Goal: Task Accomplishment & Management: Use online tool/utility

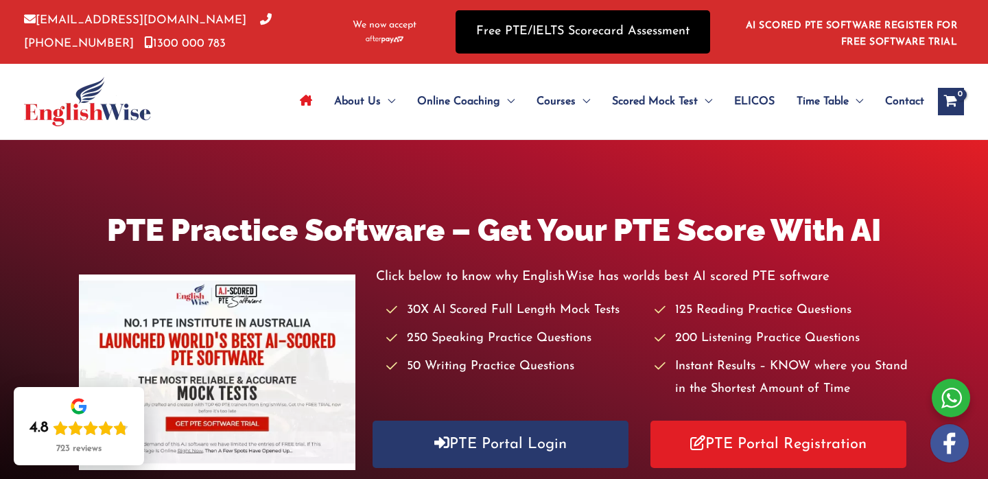
click at [612, 25] on link "Free PTE/IELTS Scorecard Assessment" at bounding box center [583, 31] width 255 height 43
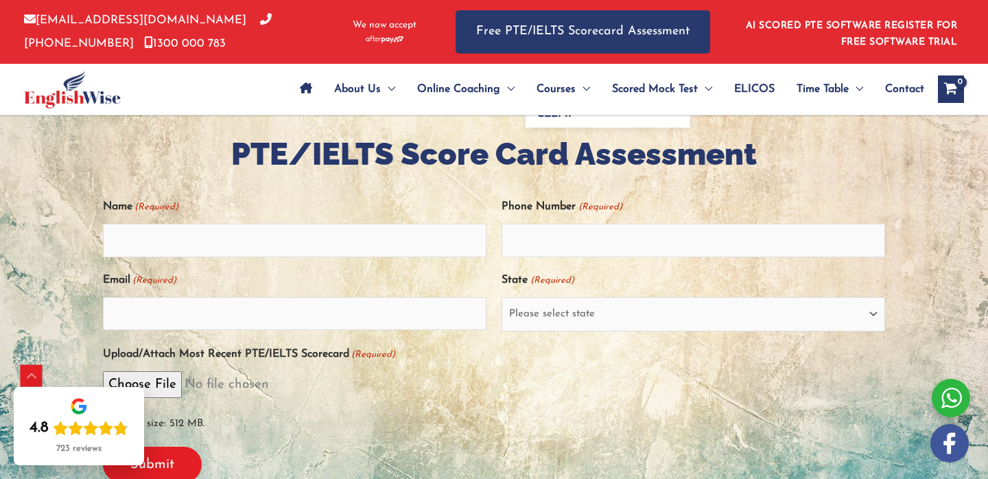
scroll to position [255, 0]
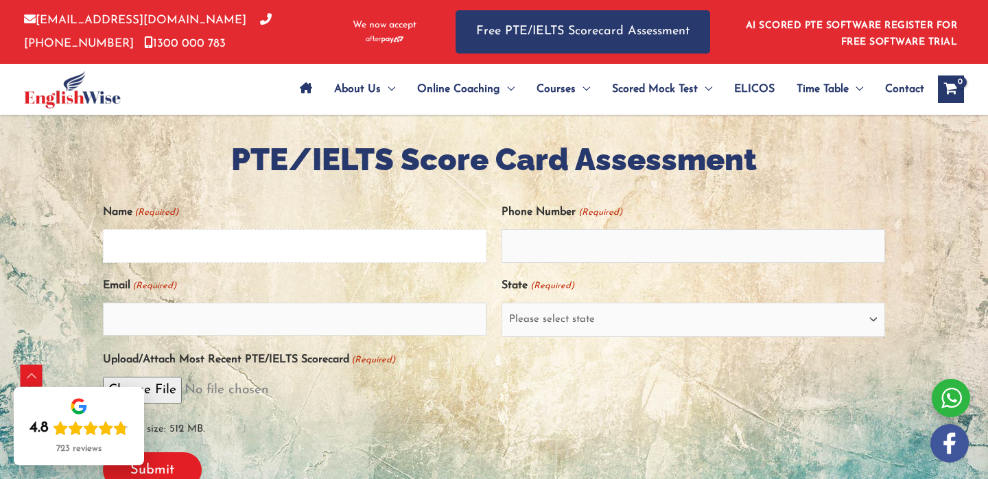
click at [321, 246] on input "Name (Required)" at bounding box center [295, 245] width 384 height 33
type input "morena"
click at [515, 251] on input "Phone Number (Required)" at bounding box center [694, 245] width 384 height 33
type input "0468536078"
click at [288, 316] on input "Email (Required)" at bounding box center [295, 319] width 384 height 33
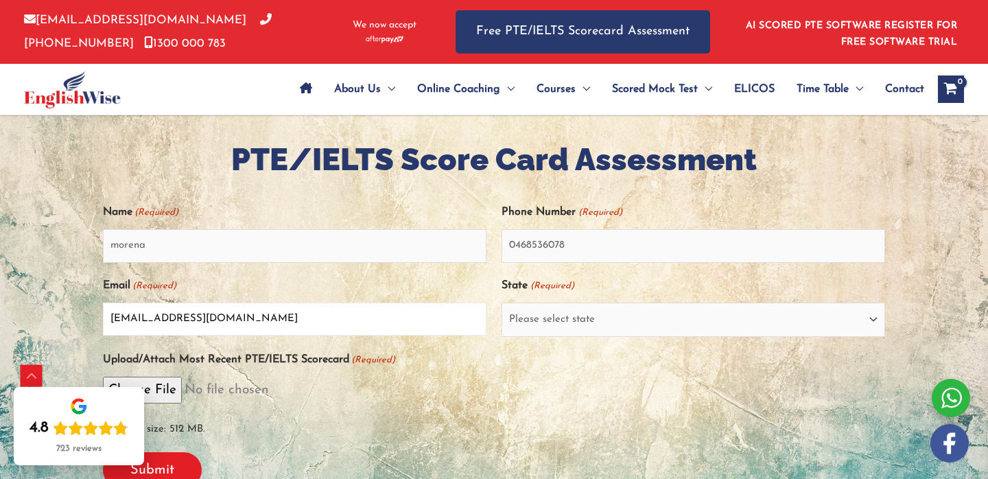
type input "morenatorres82@yahoo.com"
click at [559, 325] on select "Please select state New South Wales (NSW) Victoria (VIC) Queensland (QLD) South…" at bounding box center [694, 320] width 384 height 34
select select "Victoria (VIC)"
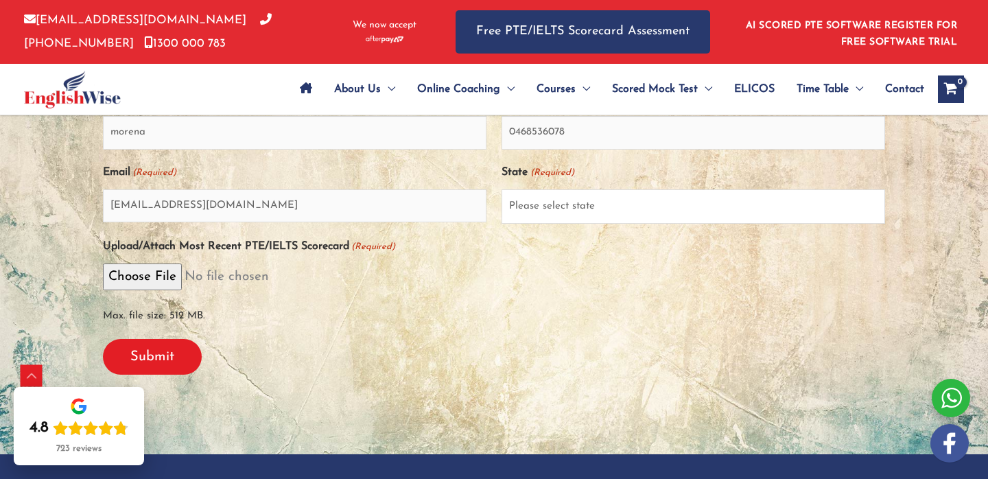
scroll to position [370, 0]
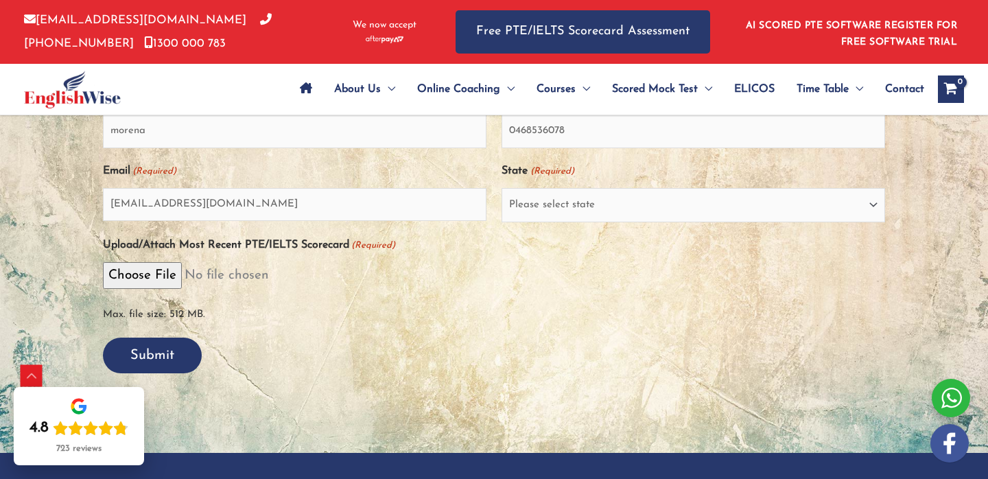
click at [169, 360] on input "Submit" at bounding box center [152, 356] width 99 height 36
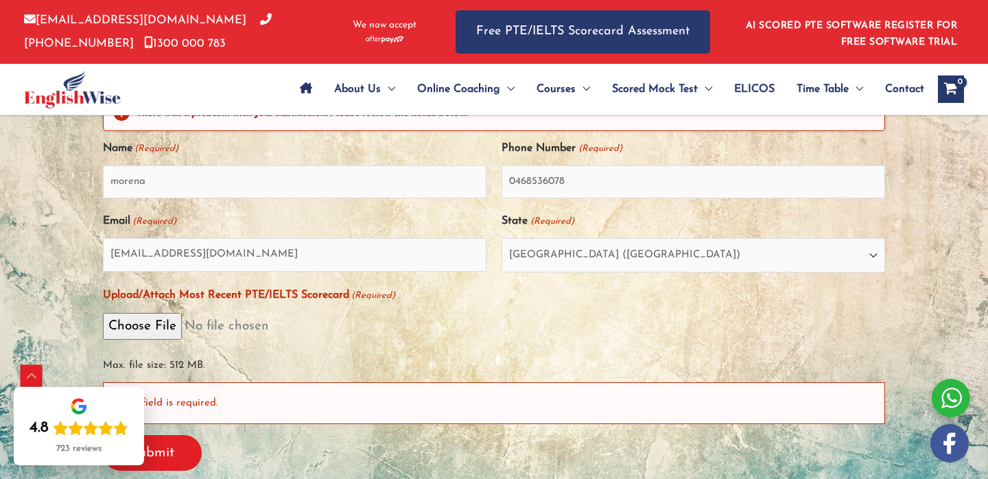
scroll to position [378, 0]
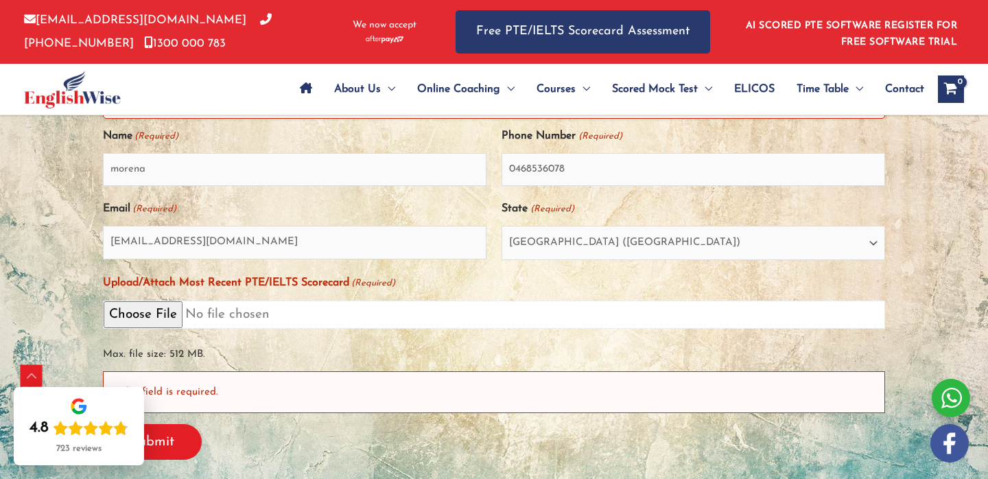
click at [156, 317] on input "Upload/Attach Most Recent PTE/IELTS Scorecard (Required)" at bounding box center [494, 315] width 783 height 28
type input "C:\fakepath\IDP IELTS Test Result.png"
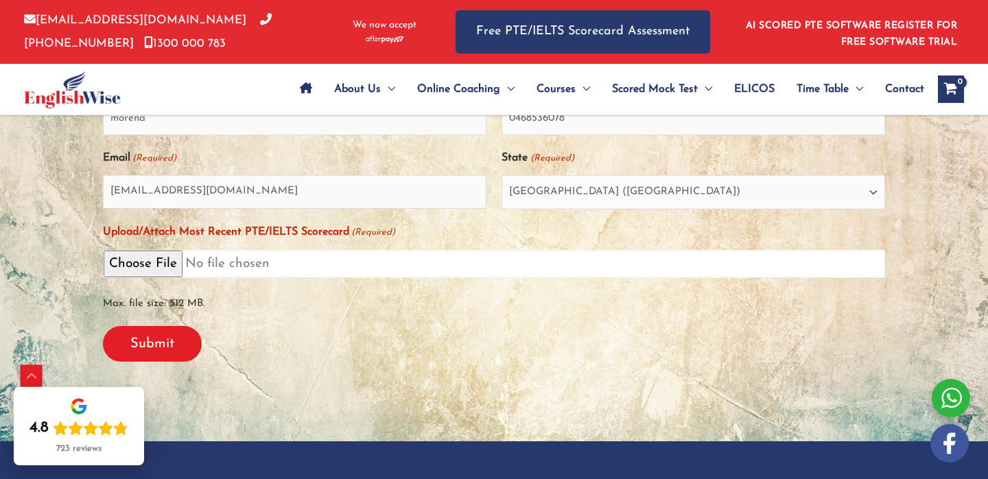
scroll to position [434, 0]
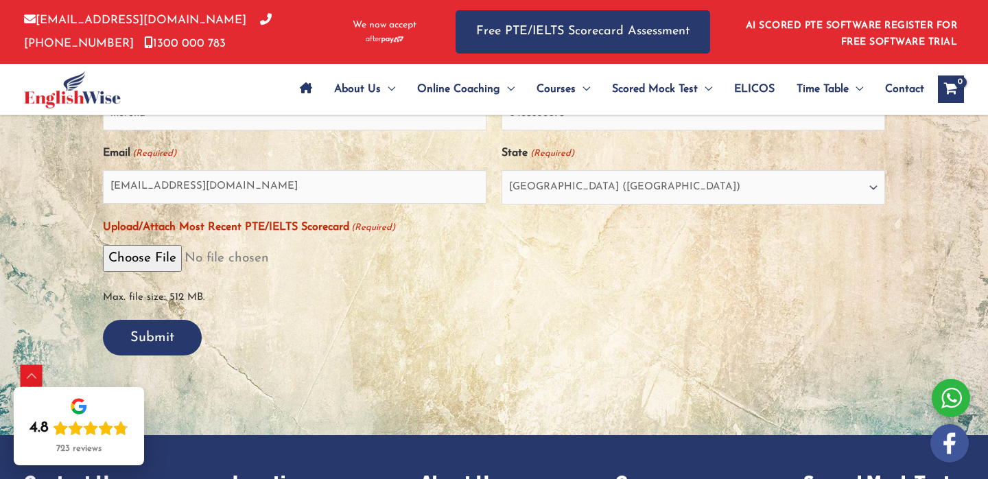
click at [165, 340] on input "Submit" at bounding box center [152, 338] width 99 height 36
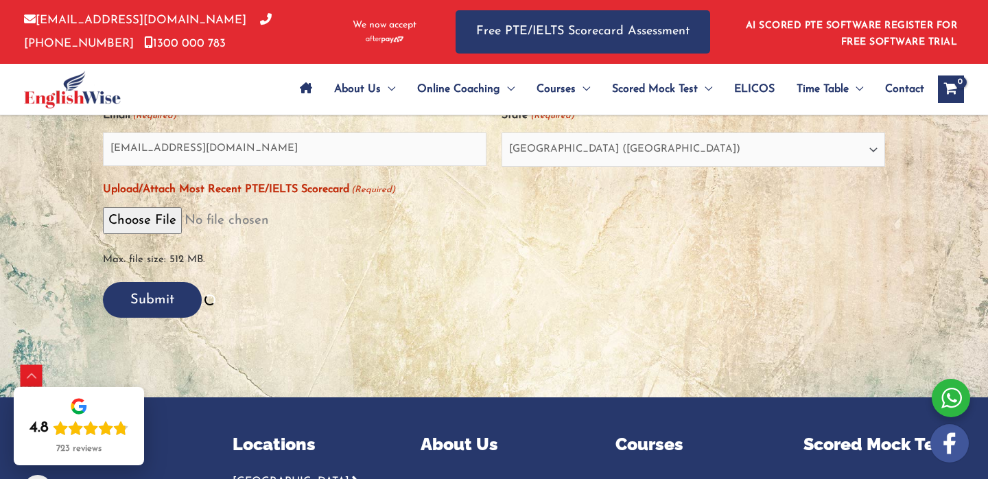
scroll to position [476, 0]
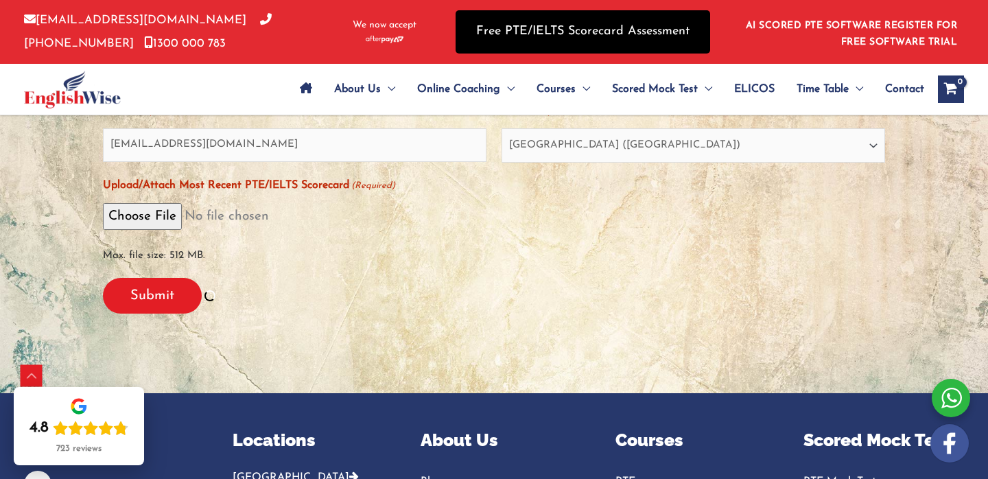
click at [580, 34] on link "Free PTE/IELTS Scorecard Assessment" at bounding box center [583, 31] width 255 height 43
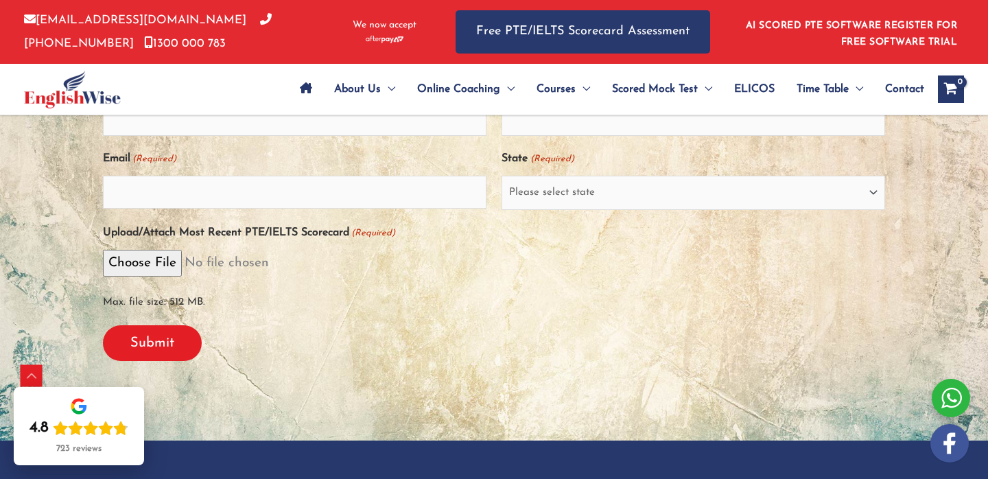
scroll to position [382, 0]
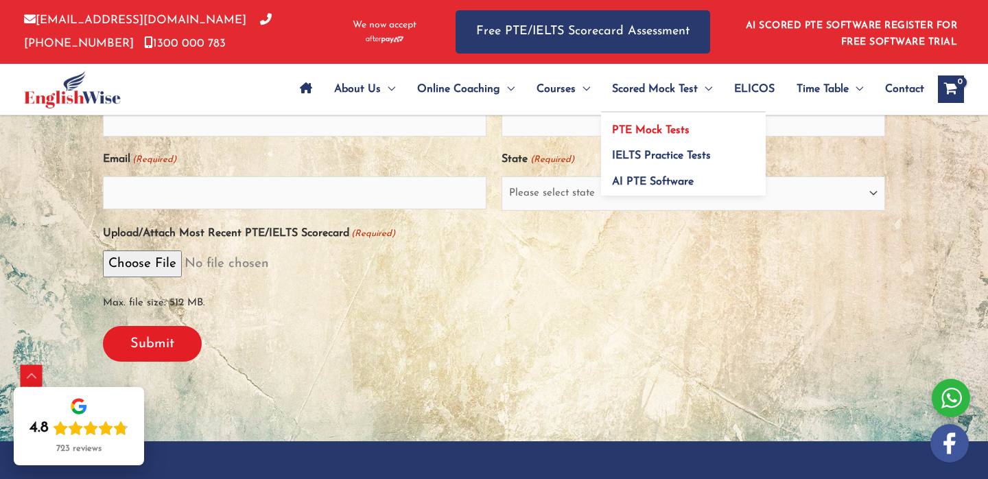
click at [680, 135] on span "PTE Mock Tests" at bounding box center [651, 130] width 78 height 11
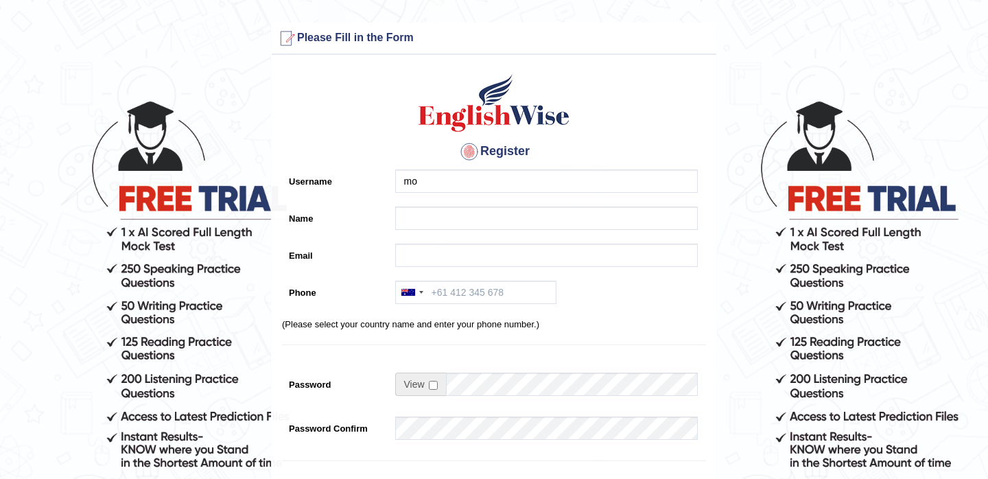
type input "m"
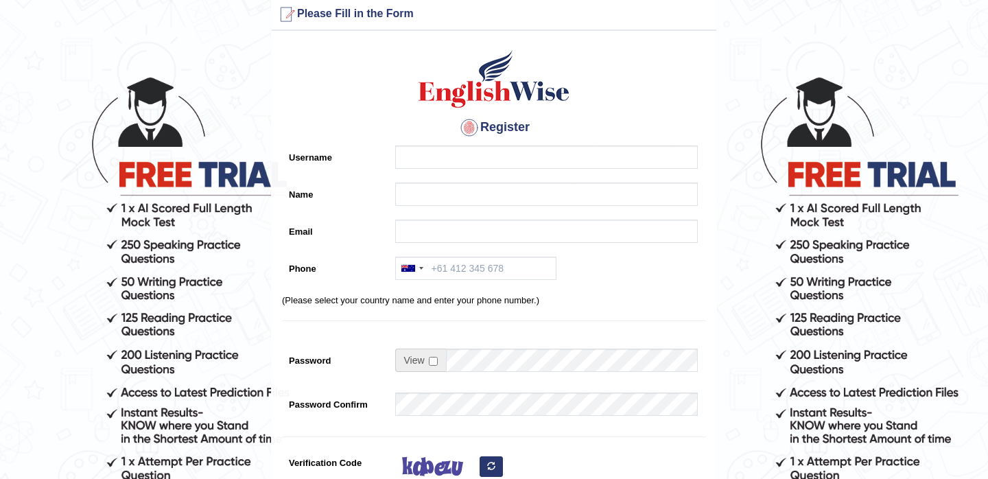
scroll to position [23, 0]
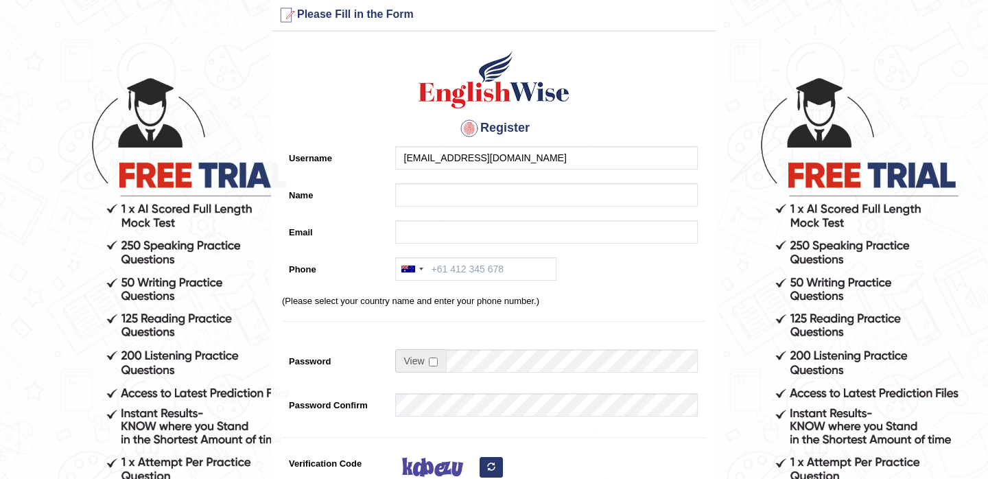
type input "morenatorres82@yahoo.com"
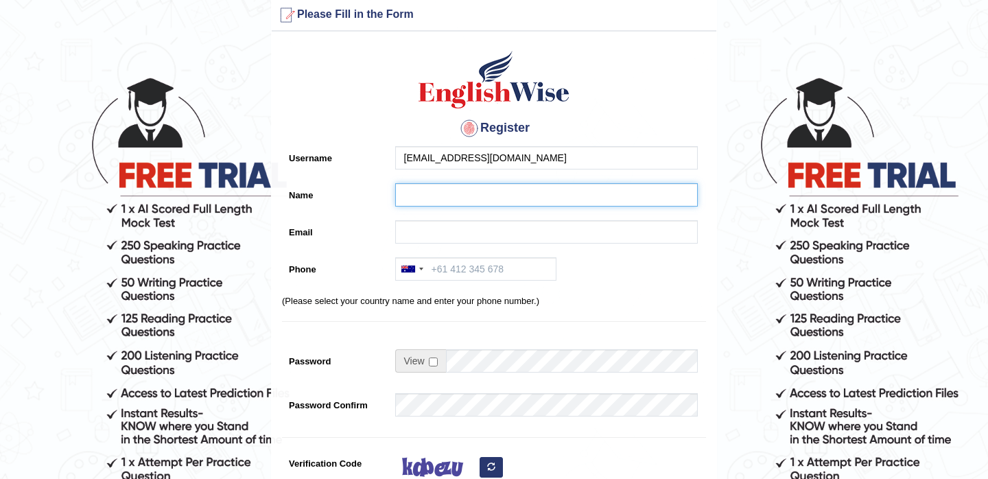
click at [443, 201] on input "Name" at bounding box center [546, 194] width 303 height 23
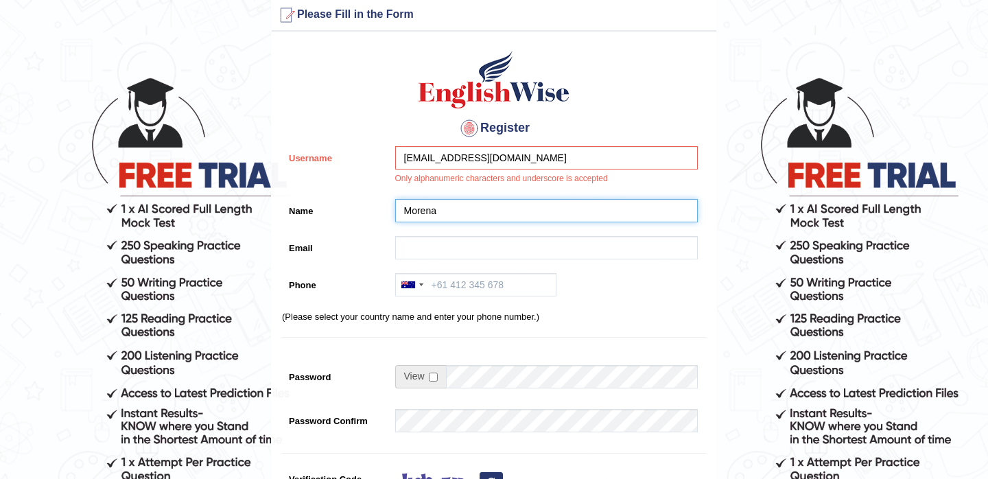
type input "Morena"
click at [447, 231] on div "Register Username morenatorres82@yahoo.com Only alphanumeric characters and und…" at bounding box center [494, 332] width 445 height 589
drag, startPoint x: 550, startPoint y: 156, endPoint x: 362, endPoint y: 157, distance: 187.4
click at [362, 157] on div "Username morenatorres82@yahoo.com Only alphanumeric characters and underscore i…" at bounding box center [494, 169] width 424 height 46
type input "Morena"
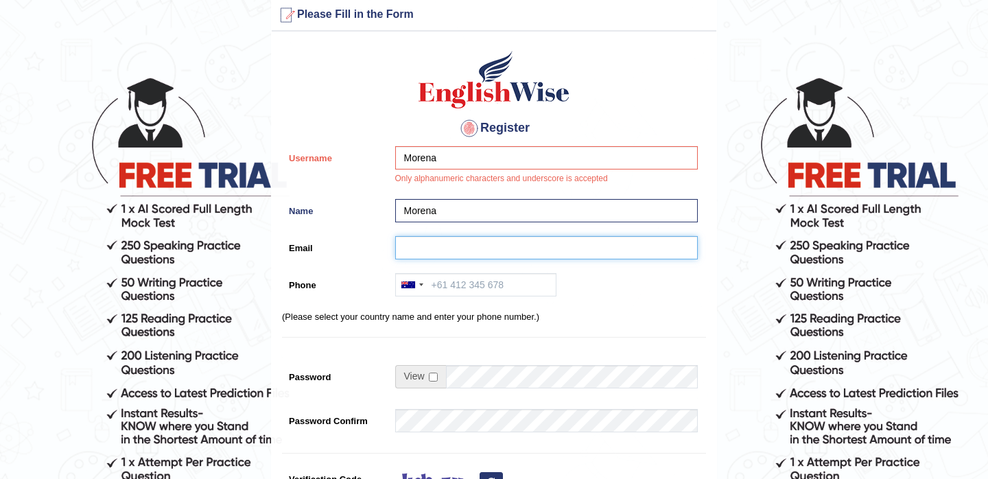
click at [450, 240] on input "Email" at bounding box center [546, 247] width 303 height 23
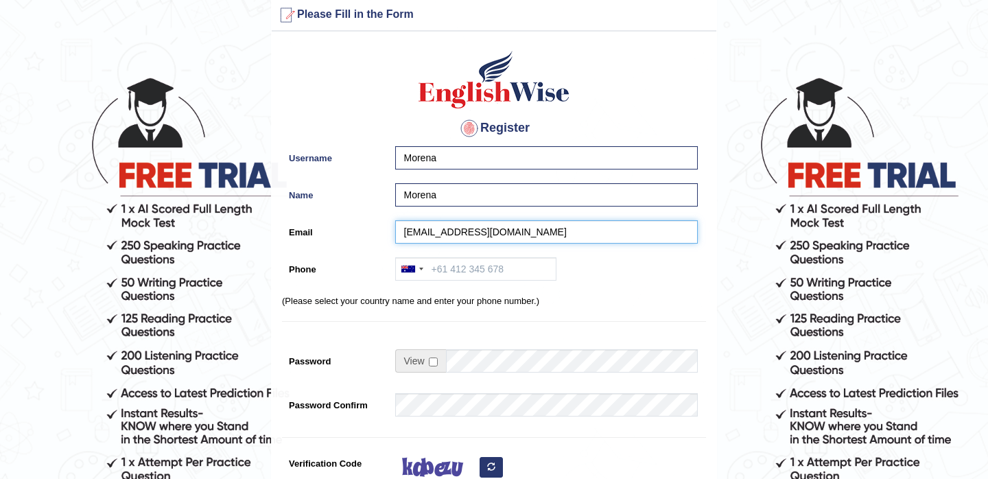
type input "morenatorres82@yahoo.com"
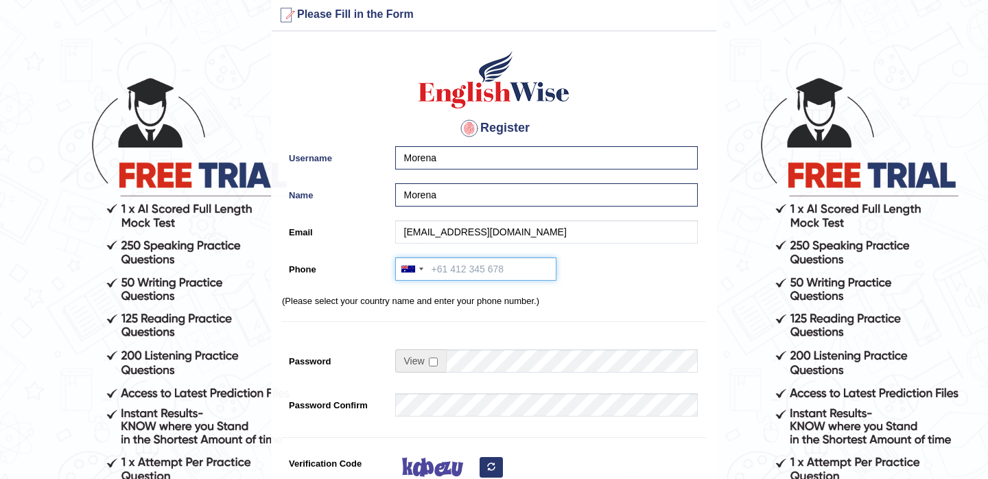
click at [459, 273] on input "Phone" at bounding box center [475, 268] width 161 height 23
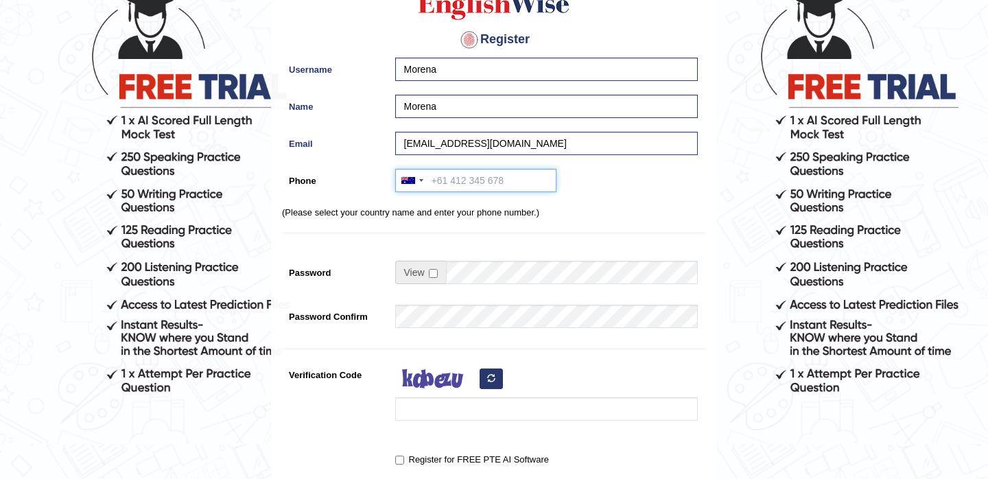
scroll to position [115, 0]
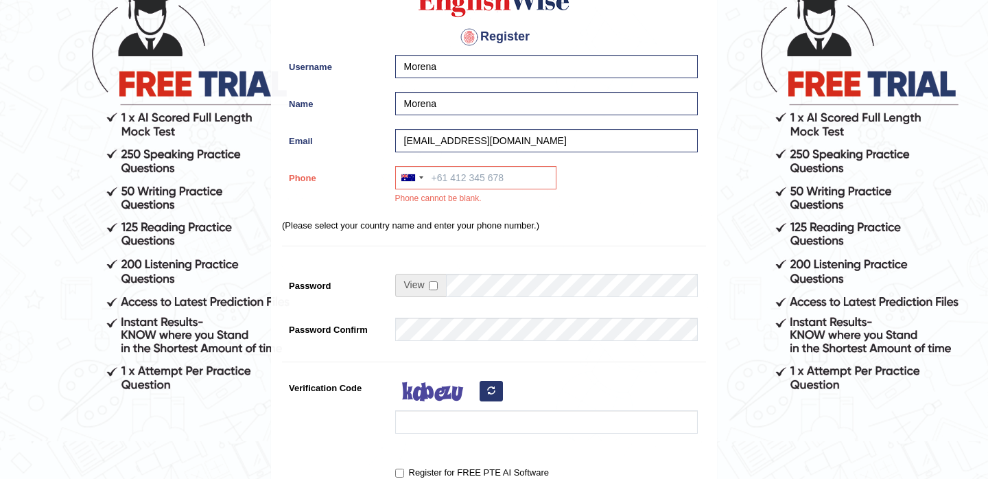
click at [478, 193] on div "Australia +61 India (भारत) +91 New Zealand +64 United States +1 Canada +1 Unite…" at bounding box center [544, 189] width 310 height 46
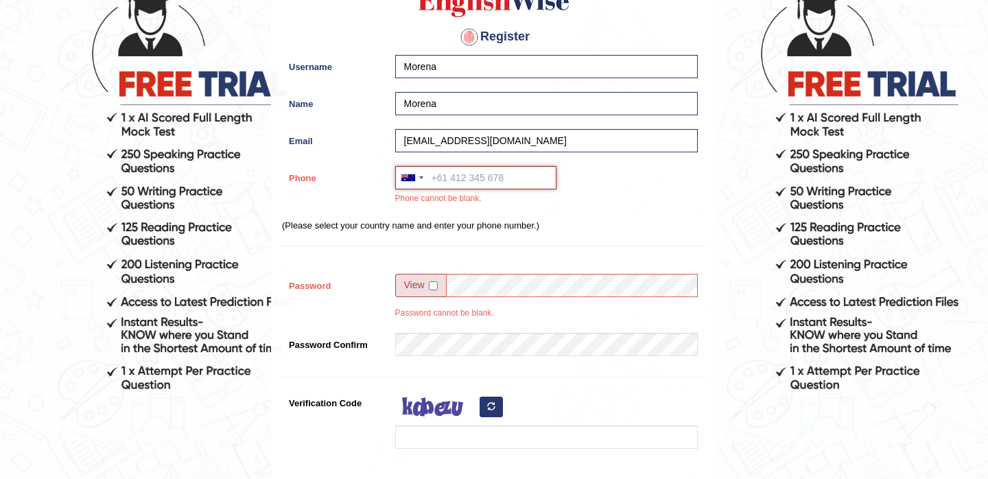
click at [496, 179] on input "Phone" at bounding box center [475, 177] width 161 height 23
type input "0468536078"
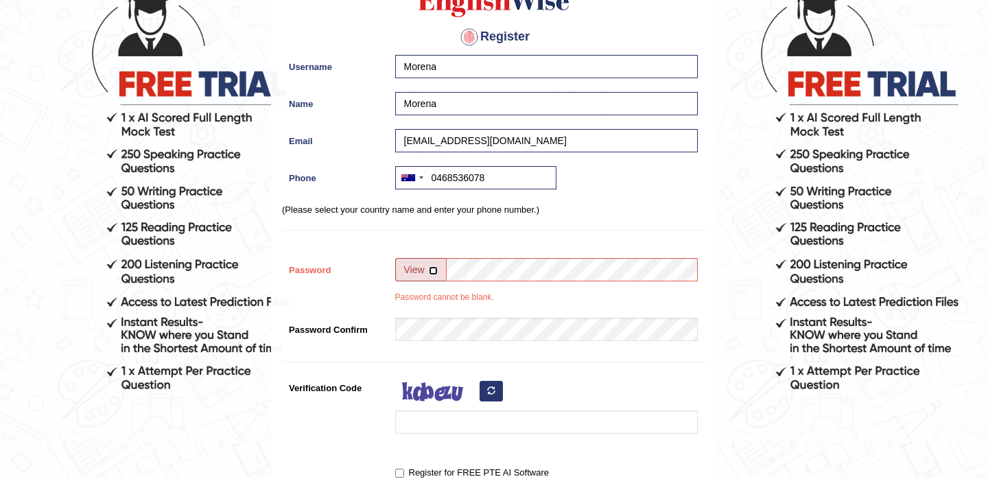
click at [430, 273] on input "checkbox" at bounding box center [433, 270] width 9 height 9
click at [428, 277] on span at bounding box center [420, 269] width 51 height 23
click at [429, 270] on input "checkbox" at bounding box center [433, 270] width 9 height 9
checkbox input "false"
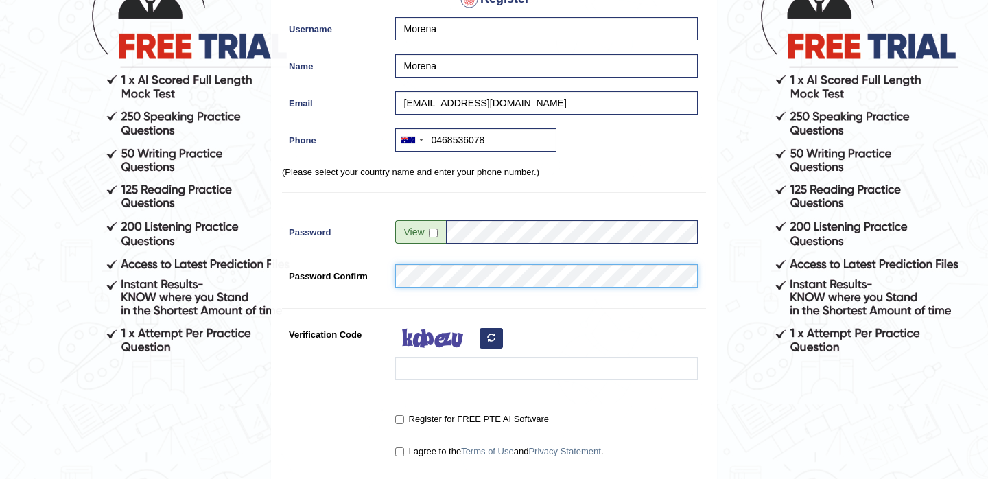
scroll to position [158, 0]
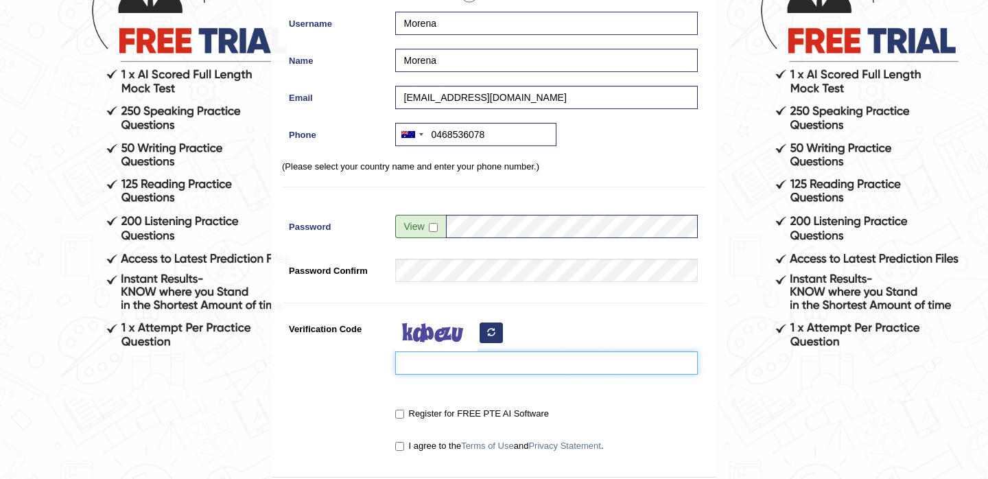
click at [461, 367] on input "Verification Code" at bounding box center [546, 362] width 303 height 23
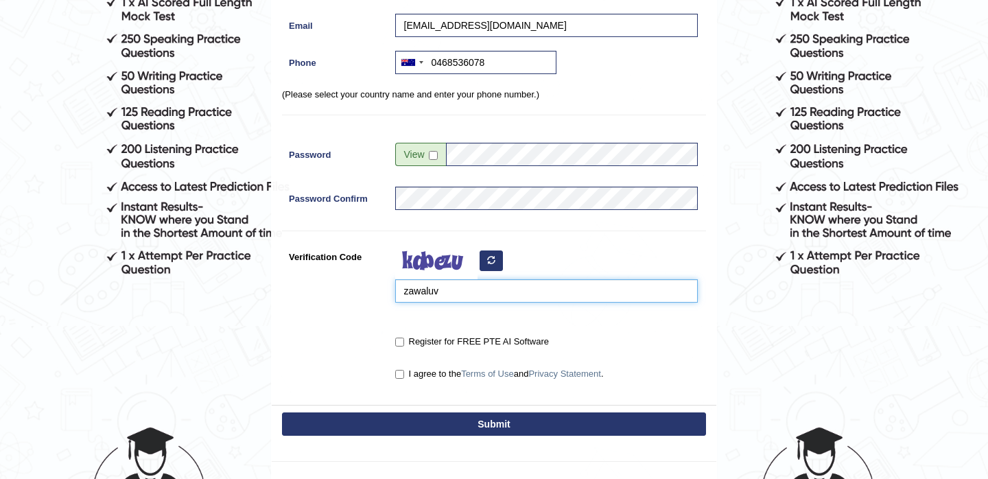
scroll to position [238, 0]
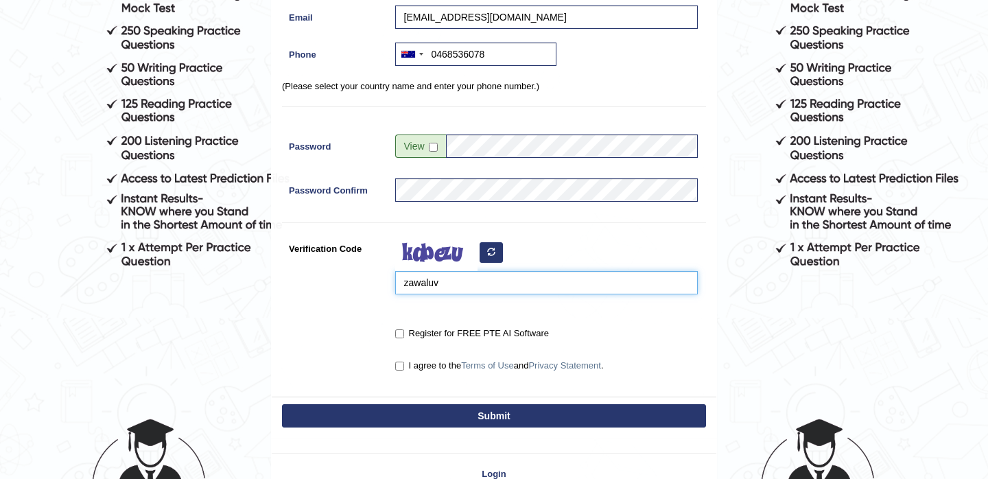
type input "zawaluv"
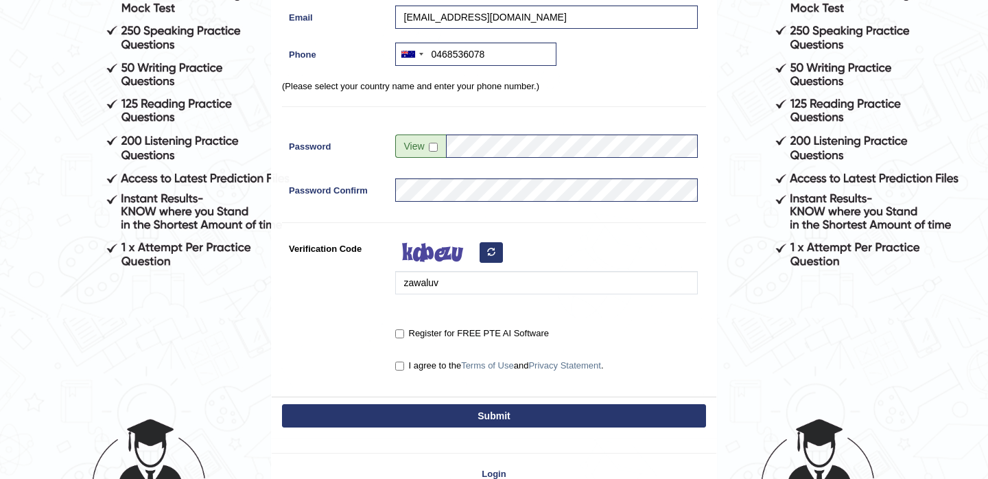
click at [402, 370] on label "I agree to the Terms of Use and Privacy Statement ." at bounding box center [499, 366] width 209 height 14
click at [402, 370] on input "I agree to the Terms of Use and Privacy Statement ." at bounding box center [399, 366] width 9 height 9
checkbox input "true"
drag, startPoint x: 493, startPoint y: 419, endPoint x: 402, endPoint y: 331, distance: 126.7
click at [402, 331] on div "Please Fill in the Form Register Username Morena Name Morena Email morenatorres…" at bounding box center [494, 111] width 446 height 654
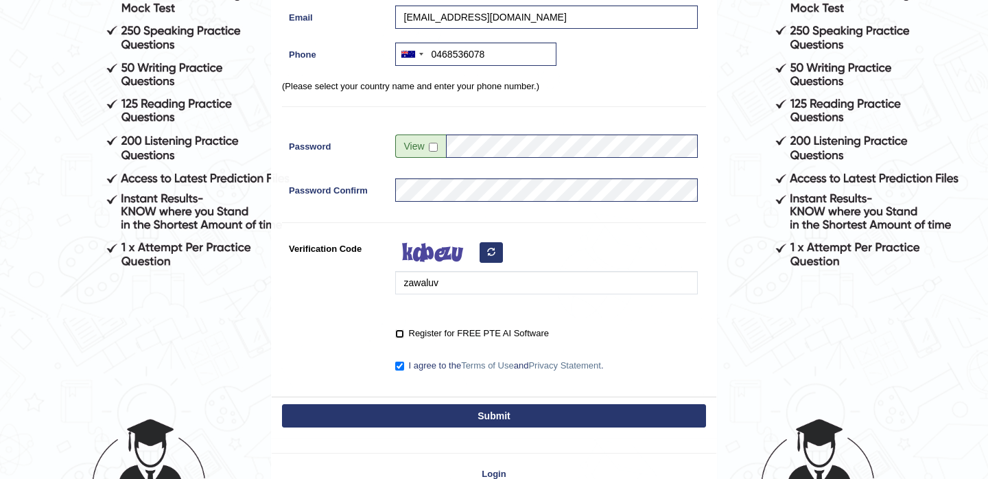
click at [402, 331] on input "Register for FREE PTE AI Software" at bounding box center [399, 333] width 9 height 9
checkbox input "true"
click at [500, 411] on button "Submit" at bounding box center [494, 415] width 424 height 23
type input "+61468536078"
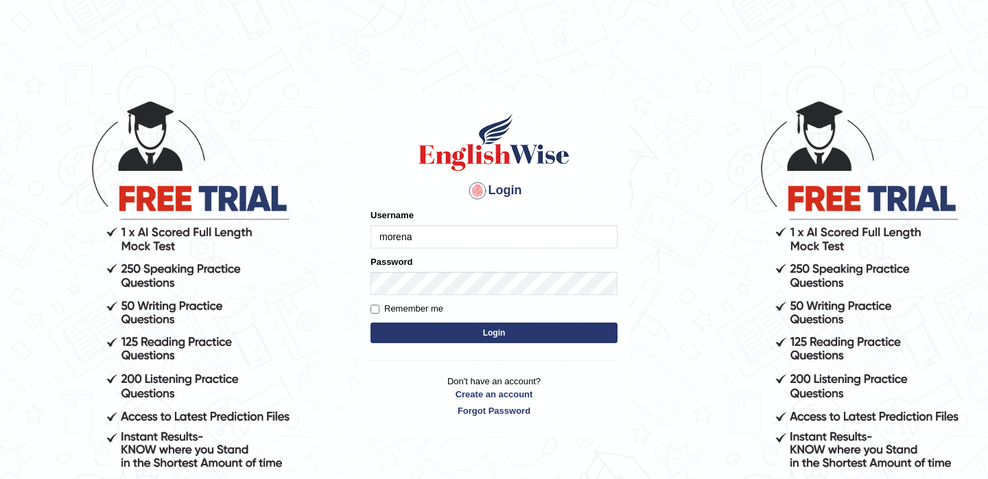
type input "morena"
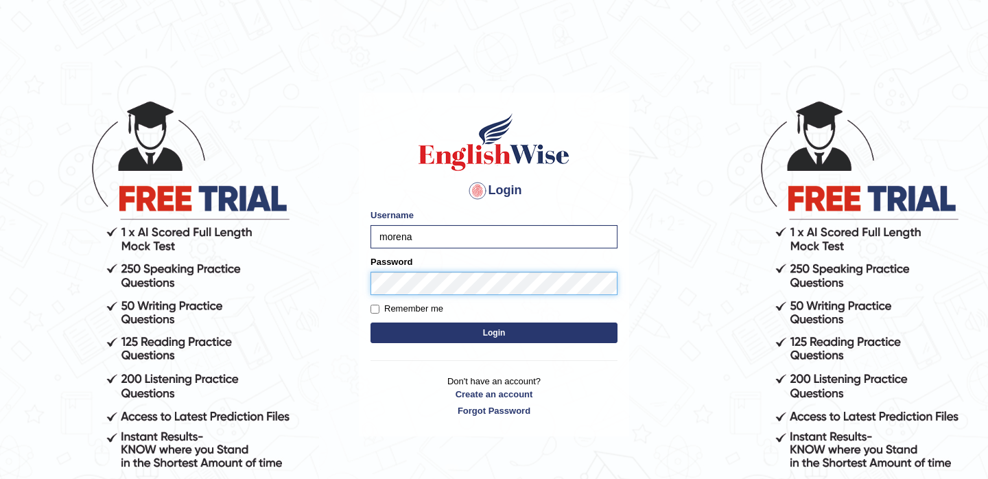
click at [371, 323] on button "Login" at bounding box center [494, 333] width 247 height 21
click at [454, 342] on button "Login" at bounding box center [494, 333] width 247 height 21
click at [453, 332] on button "Login" at bounding box center [494, 333] width 247 height 21
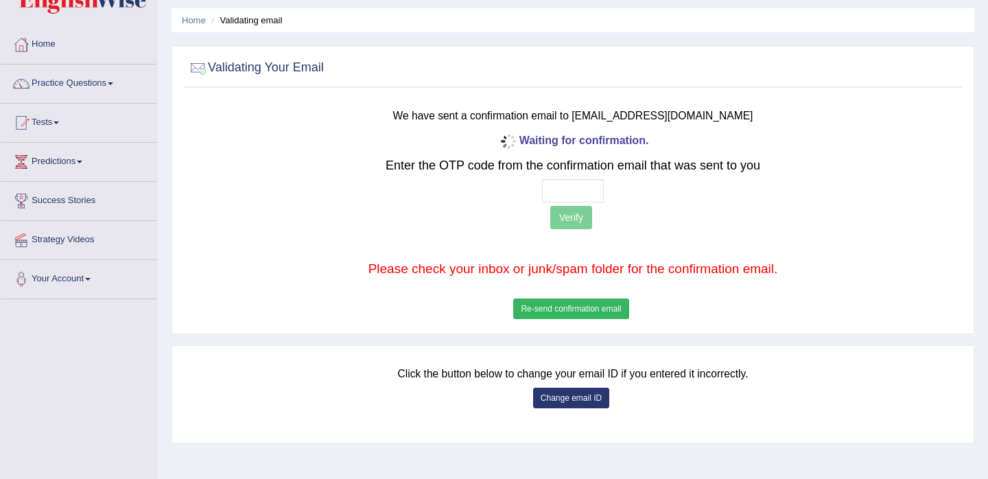
scroll to position [43, 0]
click at [566, 307] on button "Re-send confirmation email" at bounding box center [570, 308] width 115 height 21
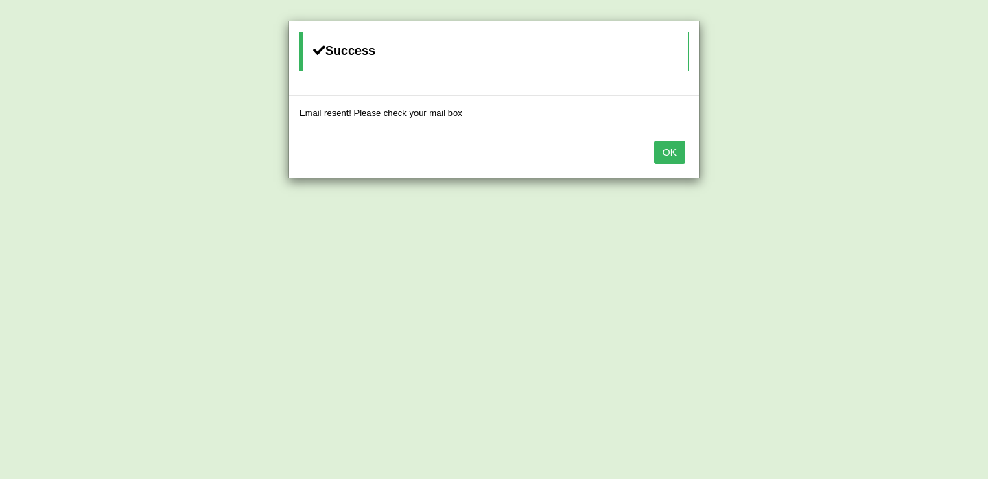
click at [669, 145] on button "OK" at bounding box center [670, 152] width 32 height 23
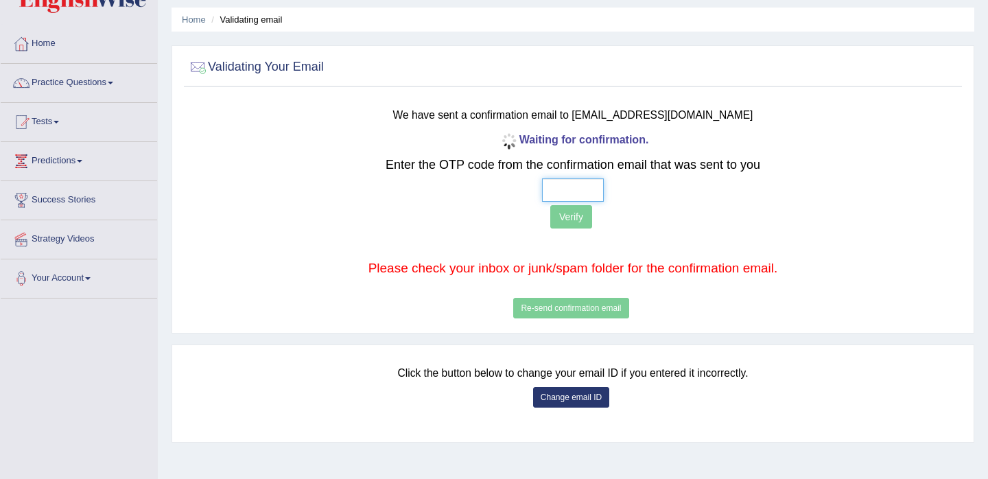
click at [575, 178] on input "text" at bounding box center [573, 189] width 62 height 23
type input "2 6 4 1"
click at [574, 211] on button "Verify" at bounding box center [572, 216] width 42 height 23
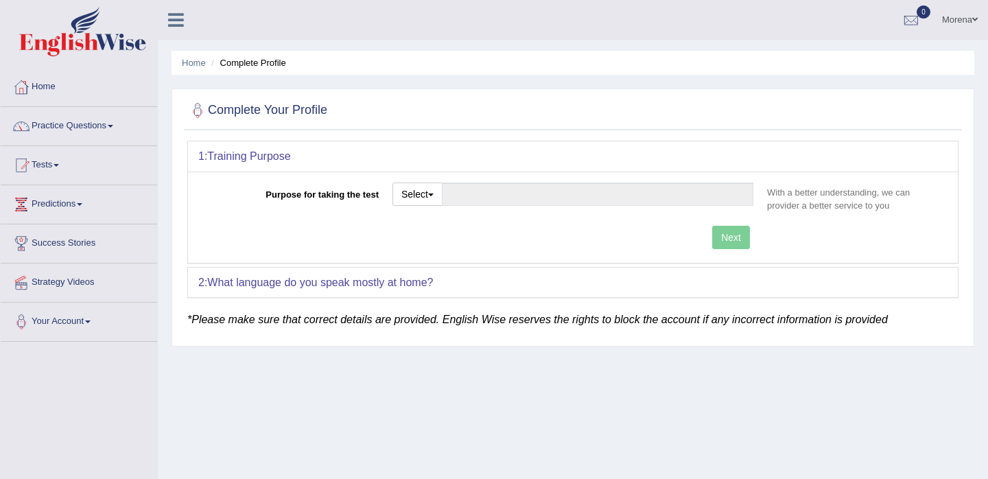
scroll to position [1, 0]
click at [413, 200] on button "Select" at bounding box center [418, 193] width 50 height 23
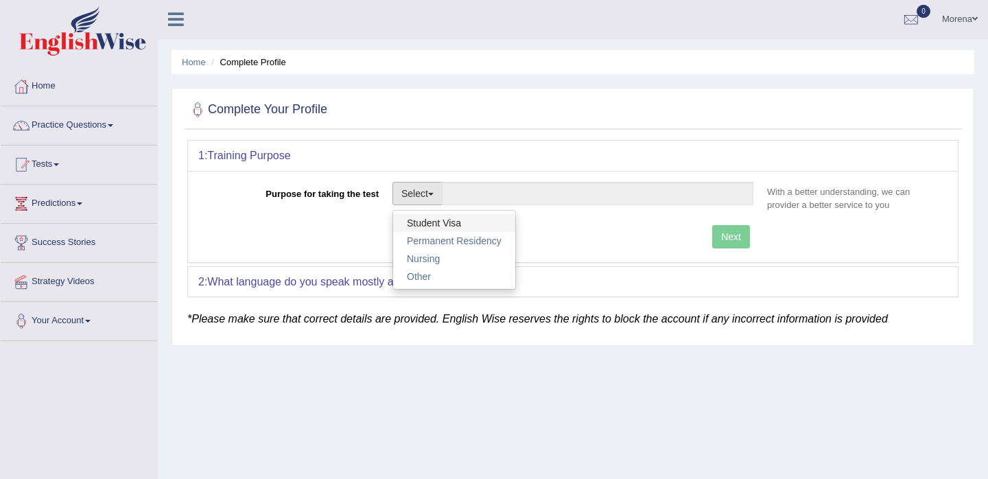
click at [426, 220] on link "Student Visa" at bounding box center [454, 223] width 122 height 18
type input "Student Visa"
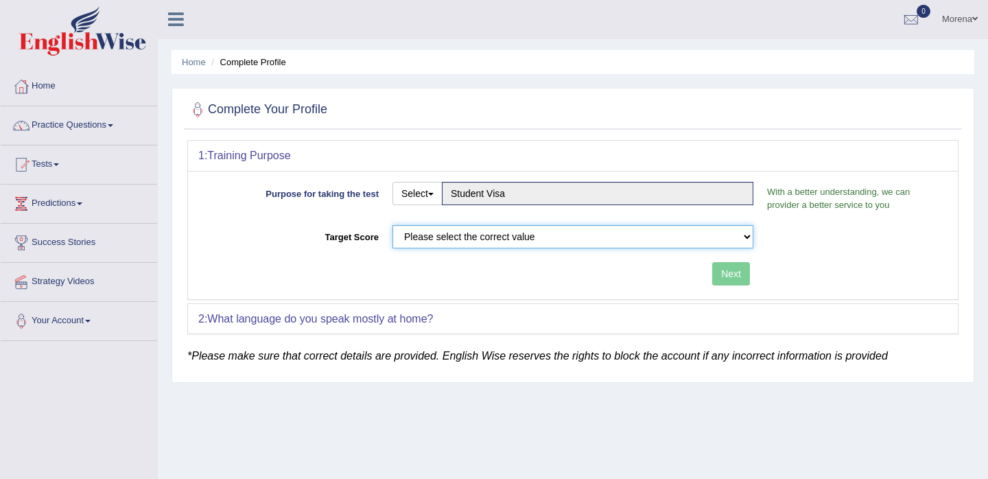
click at [442, 244] on select "Please select the correct value 50 (6 bands) 58 (6.5 bands) 65 (7 bands) 79 (8 …" at bounding box center [573, 236] width 361 height 23
select select "65"
click at [726, 281] on button "Next" at bounding box center [731, 273] width 38 height 23
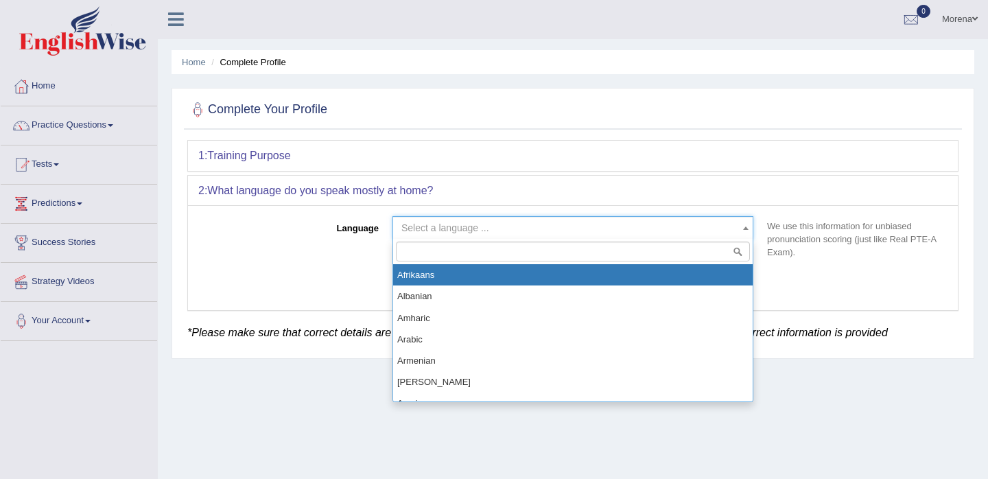
click at [607, 229] on span "Select a language ..." at bounding box center [569, 228] width 335 height 14
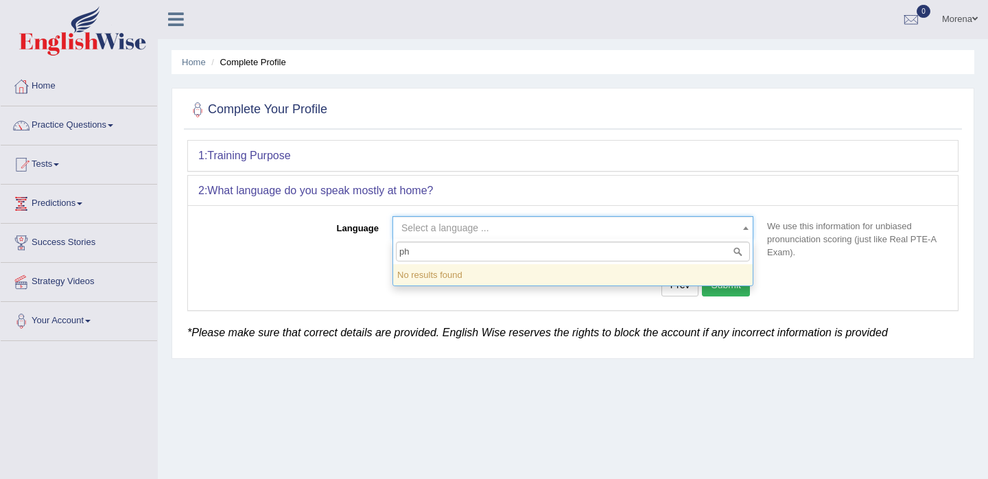
type input "p"
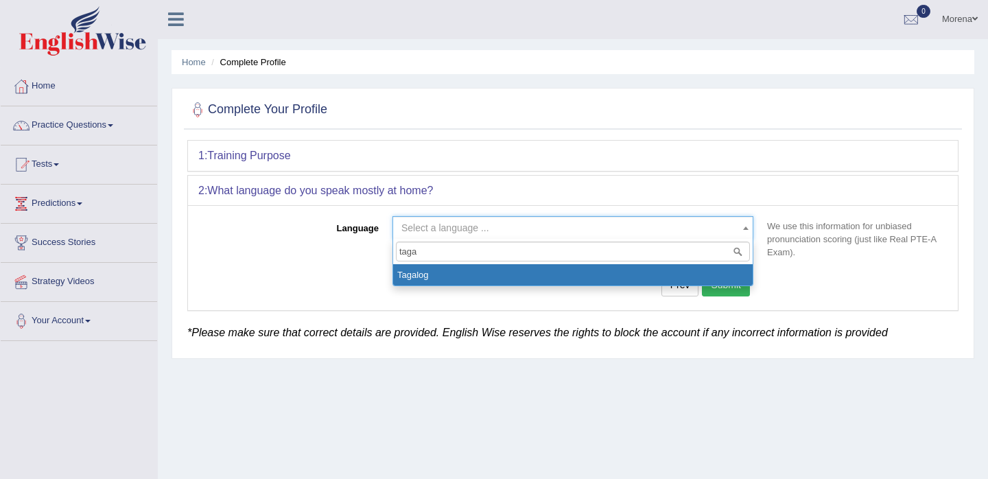
type input "taga"
select select "Tagalog"
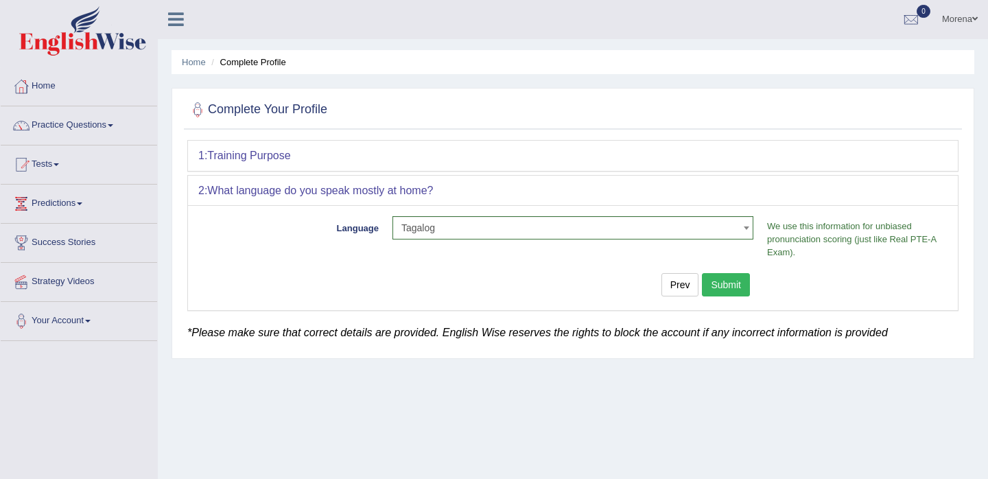
click at [737, 289] on button "Submit" at bounding box center [726, 284] width 48 height 23
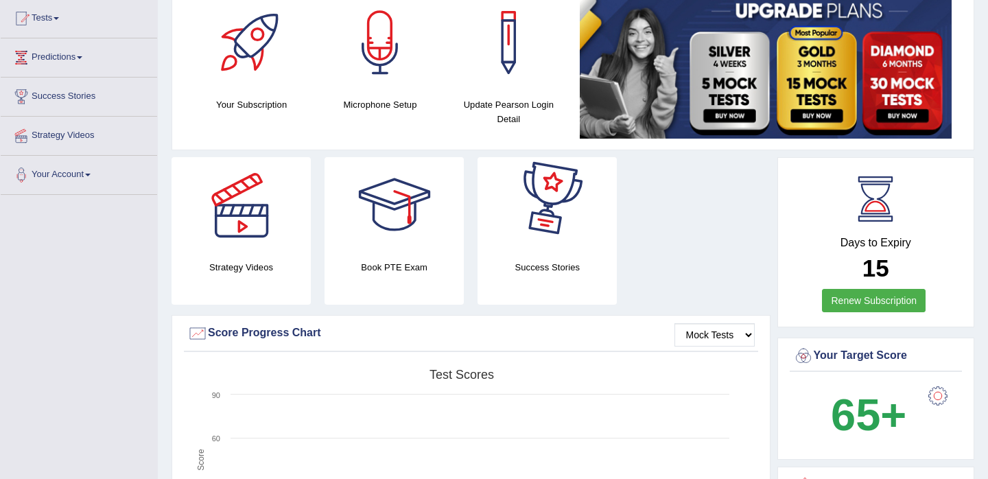
scroll to position [146, 0]
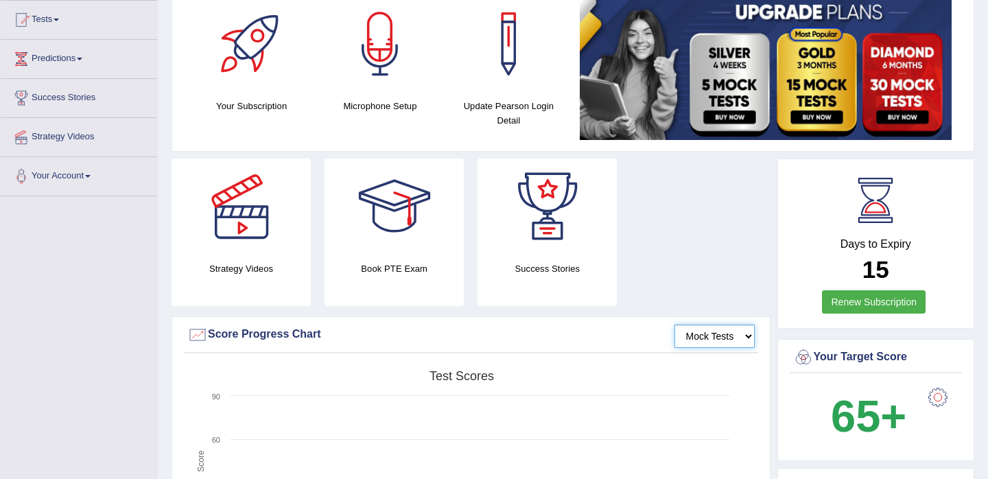
click at [725, 338] on select "Mock Tests" at bounding box center [715, 336] width 80 height 23
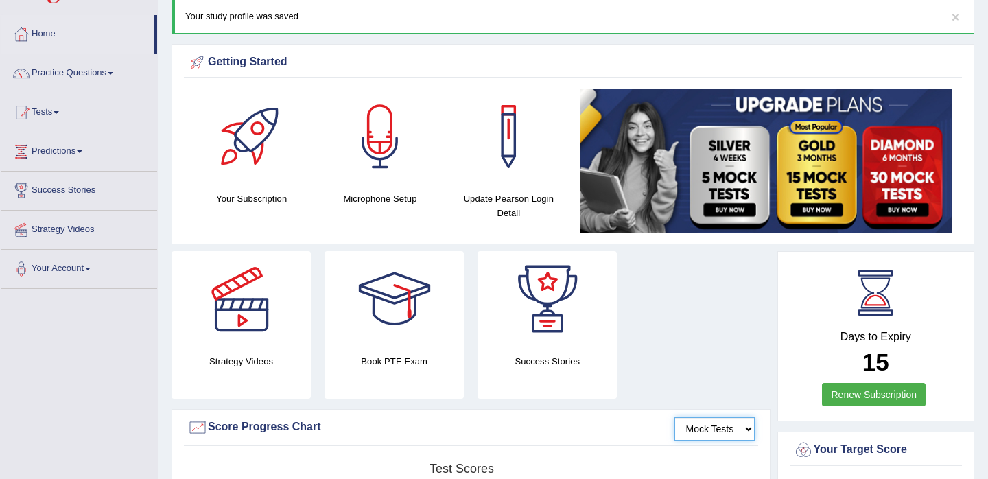
scroll to position [0, 0]
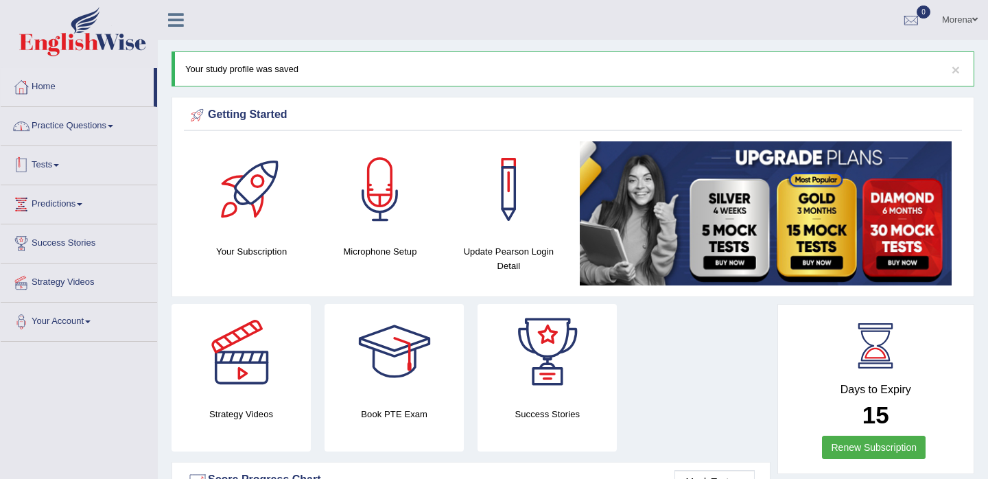
click at [105, 128] on link "Practice Questions" at bounding box center [79, 124] width 157 height 34
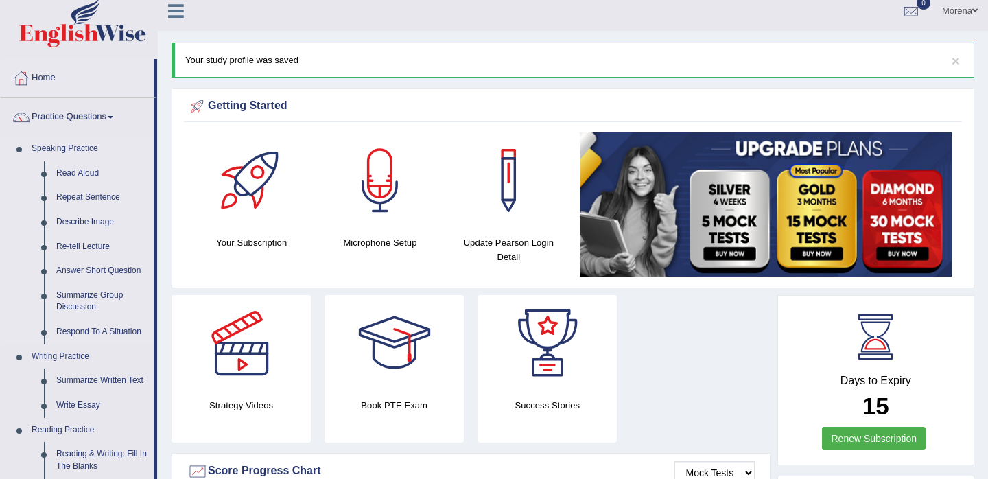
scroll to position [14, 0]
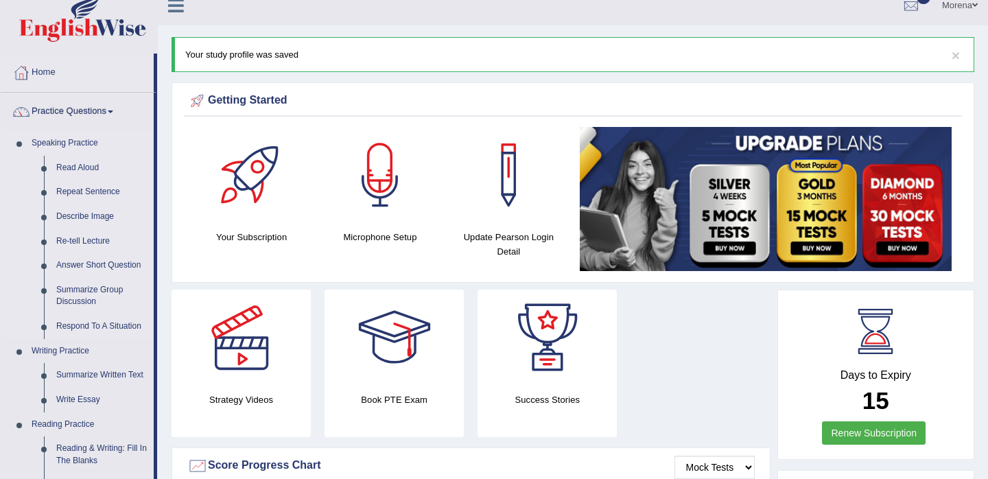
click at [82, 141] on link "Speaking Practice" at bounding box center [89, 143] width 128 height 25
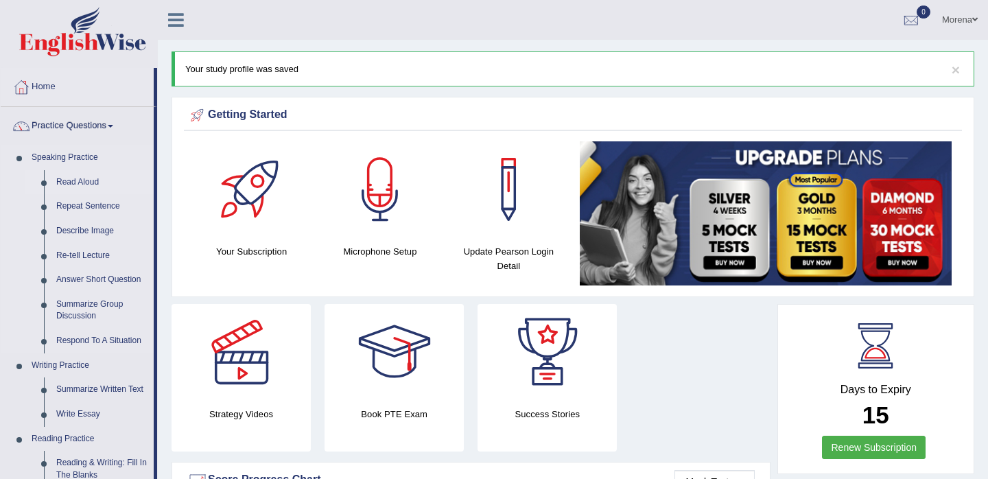
click at [71, 175] on link "Read Aloud" at bounding box center [102, 182] width 104 height 25
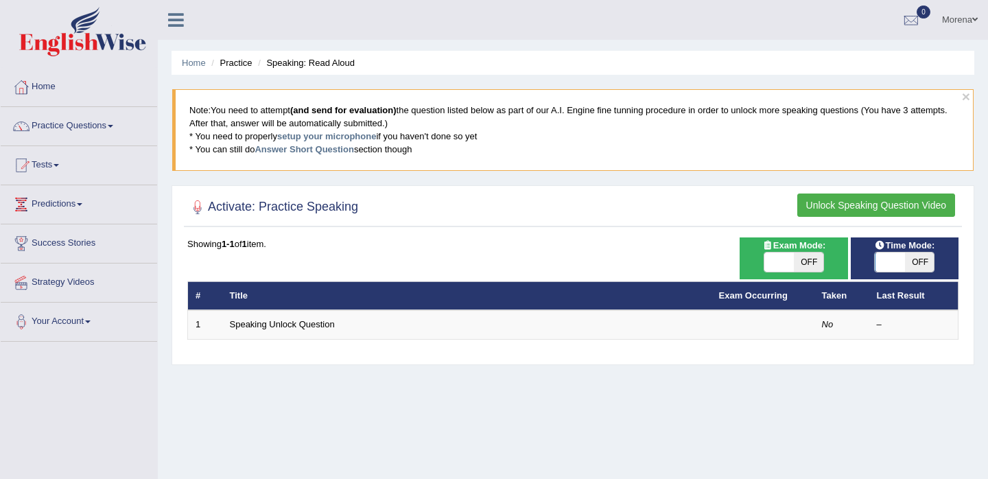
scroll to position [3, 0]
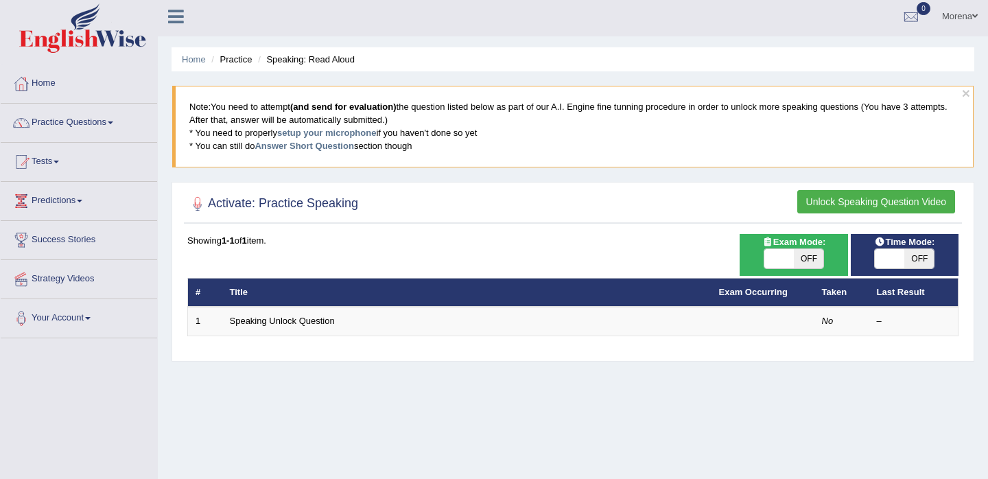
click at [799, 264] on span "OFF" at bounding box center [809, 258] width 30 height 19
checkbox input "true"
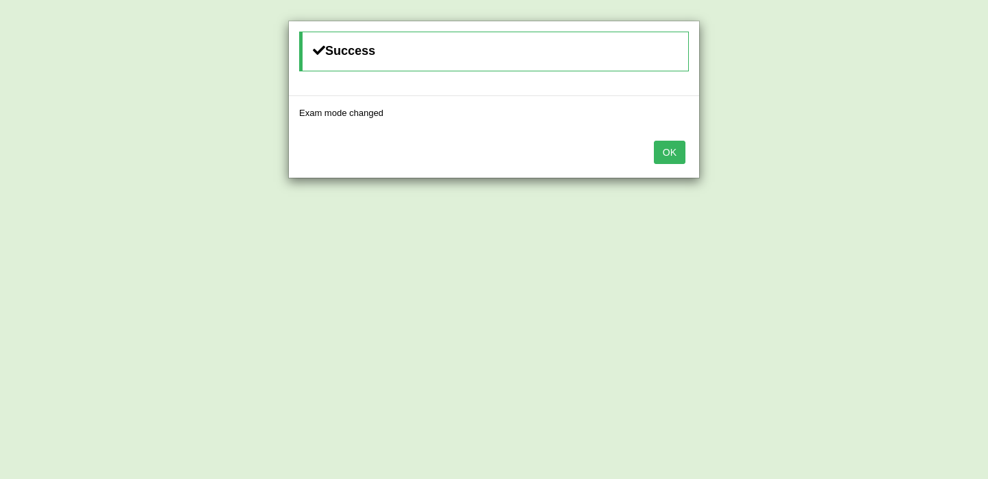
click at [677, 154] on button "OK" at bounding box center [670, 152] width 32 height 23
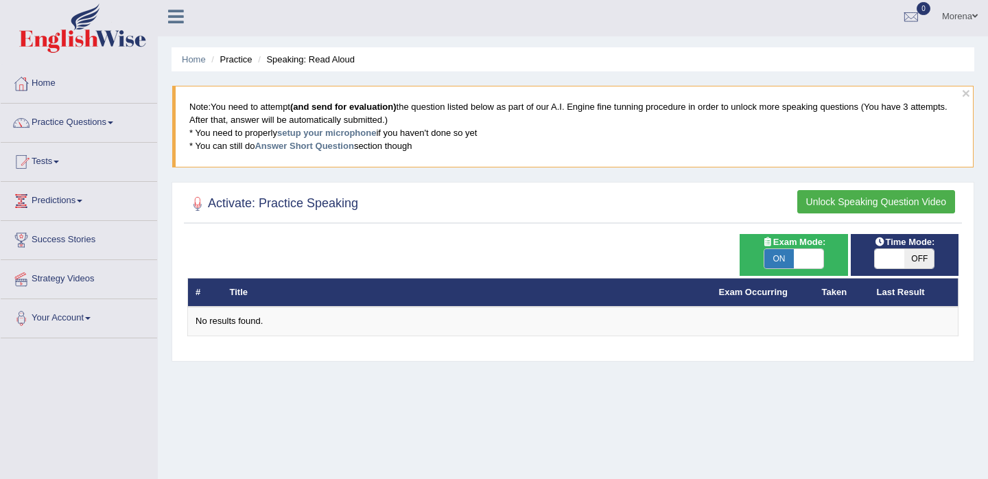
scroll to position [5, 0]
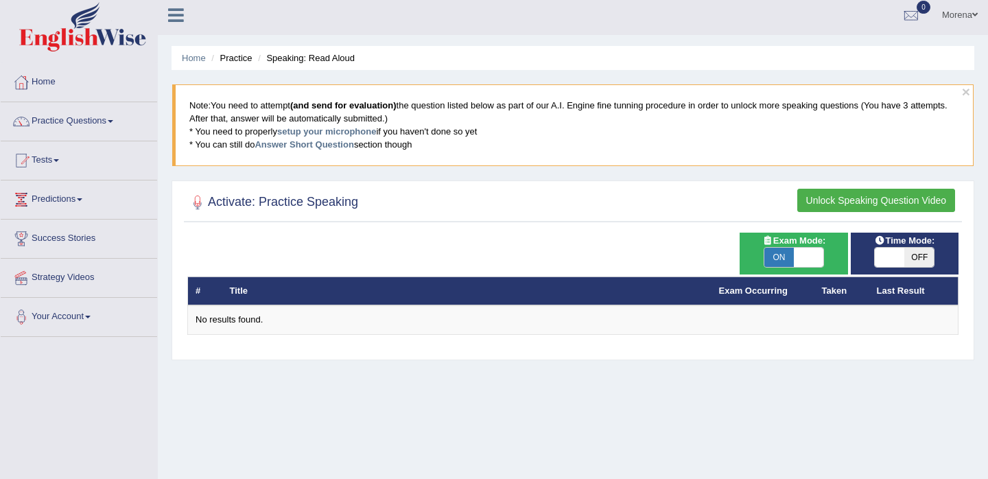
click at [920, 259] on span "OFF" at bounding box center [920, 257] width 30 height 19
checkbox input "true"
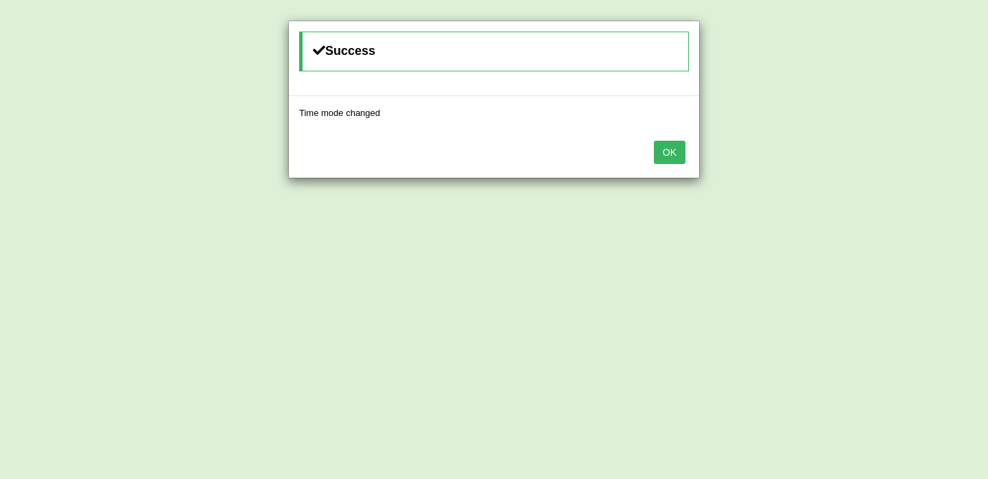
click at [670, 148] on button "OK" at bounding box center [670, 152] width 32 height 23
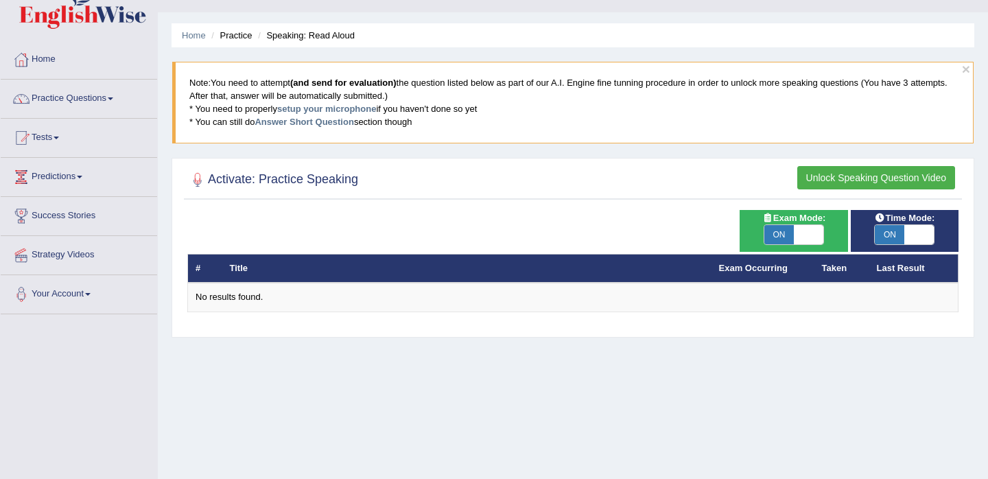
scroll to position [32, 0]
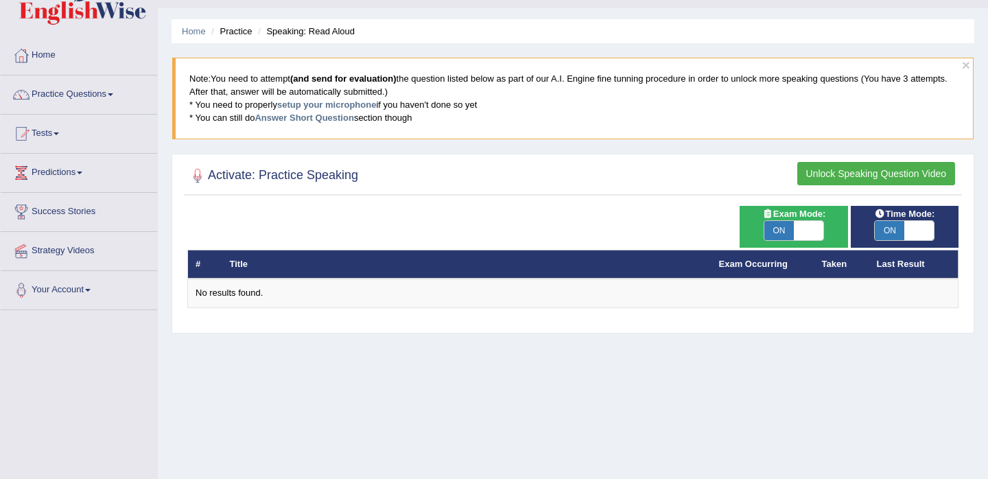
click at [850, 178] on button "Unlock Speaking Question Video" at bounding box center [877, 173] width 158 height 23
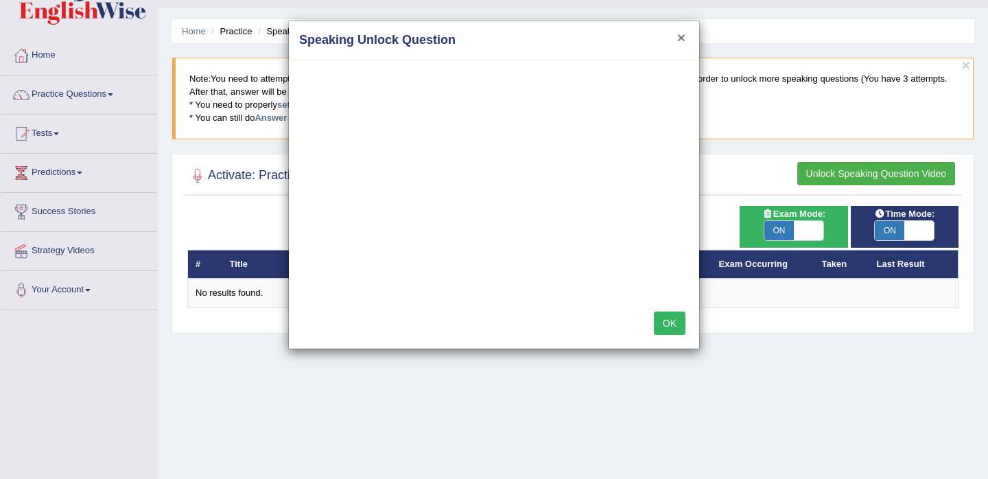
click at [683, 36] on button "×" at bounding box center [681, 37] width 8 height 14
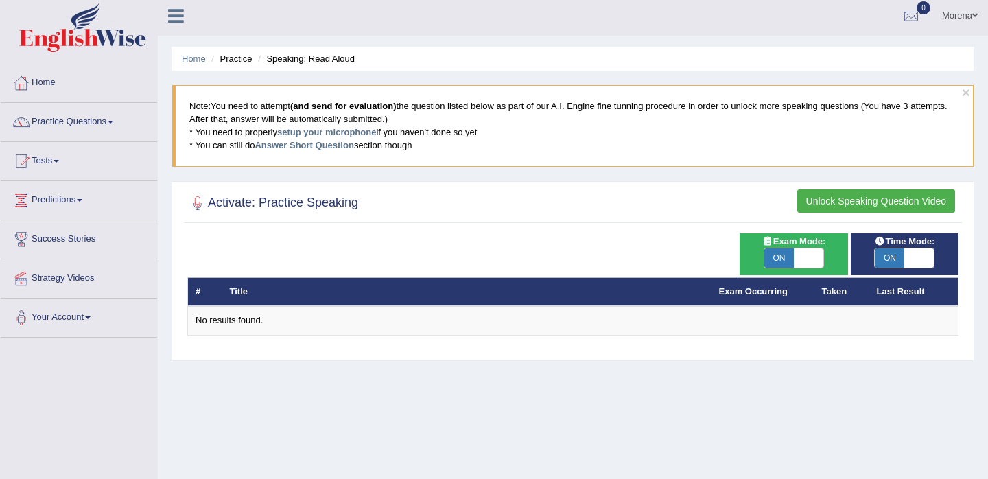
scroll to position [0, 0]
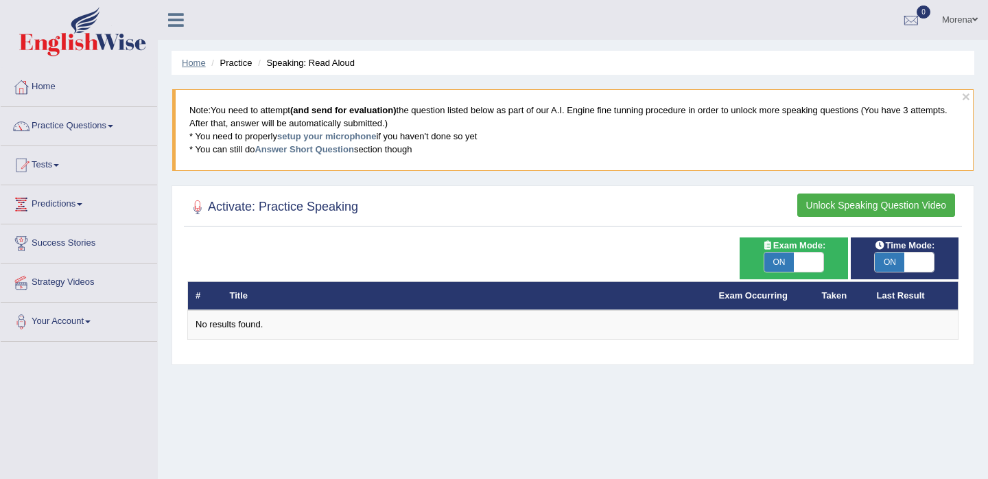
click at [189, 66] on link "Home" at bounding box center [194, 63] width 24 height 10
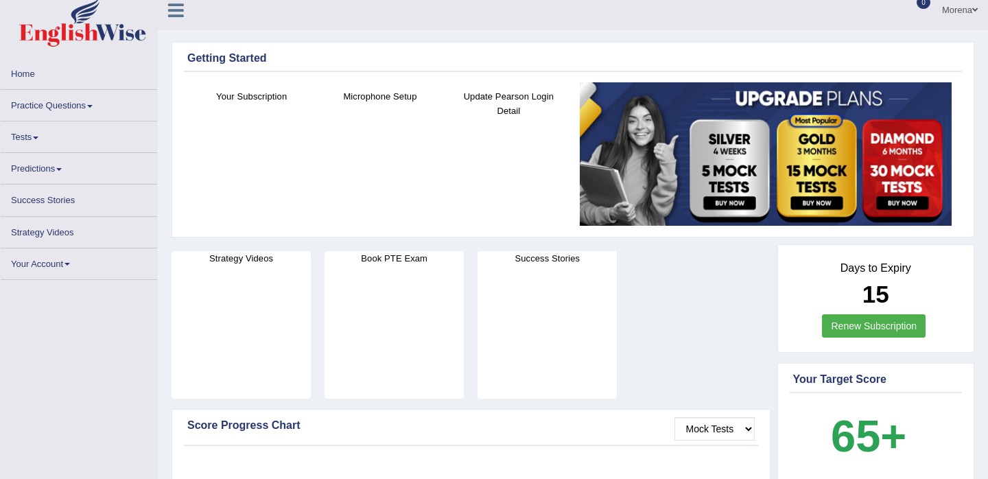
scroll to position [25, 0]
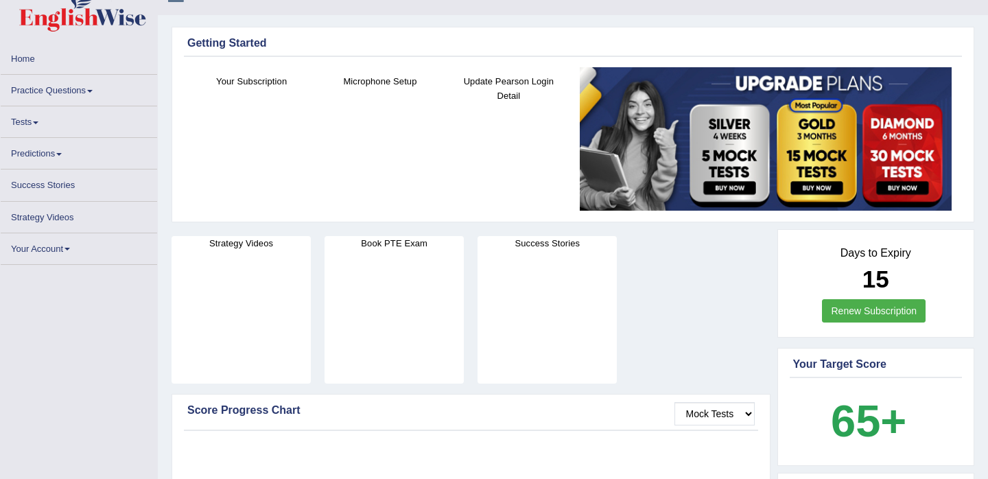
click at [379, 80] on h4 "Microphone Setup" at bounding box center [380, 81] width 115 height 14
click at [379, 88] on h4 "Microphone Setup" at bounding box center [380, 81] width 115 height 14
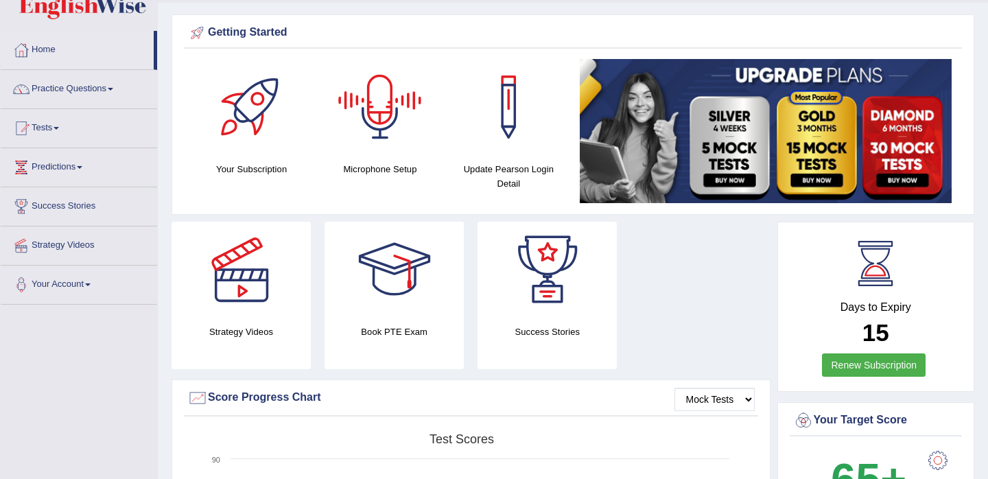
scroll to position [39, 0]
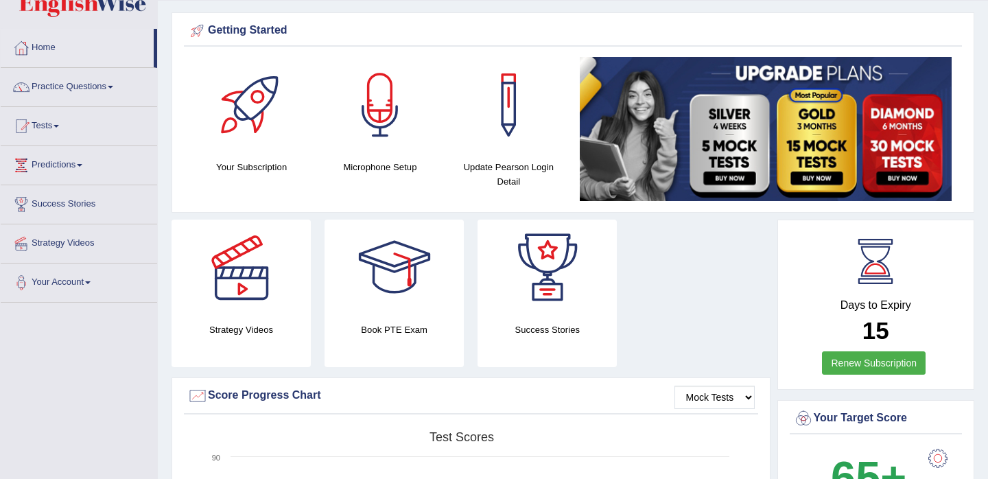
click at [378, 110] on div at bounding box center [380, 105] width 96 height 96
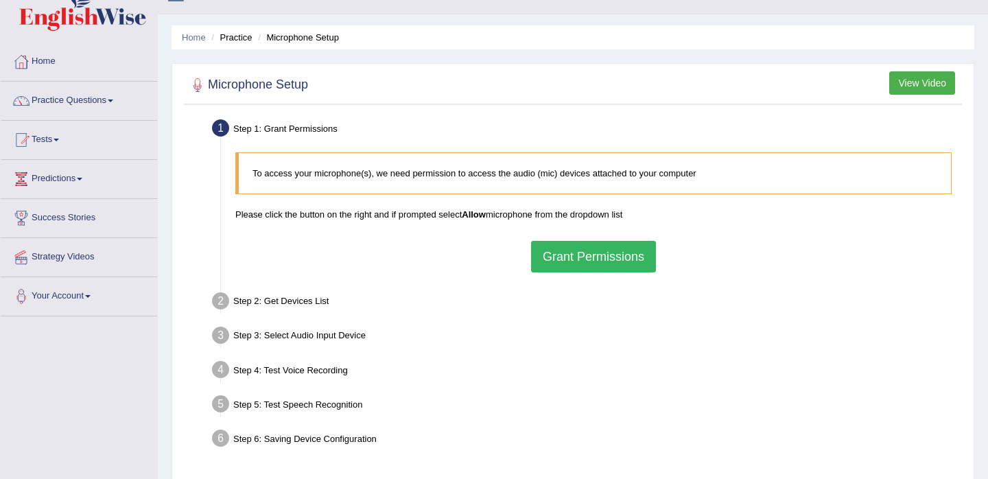
scroll to position [26, 0]
click at [571, 255] on button "Grant Permissions" at bounding box center [593, 256] width 125 height 32
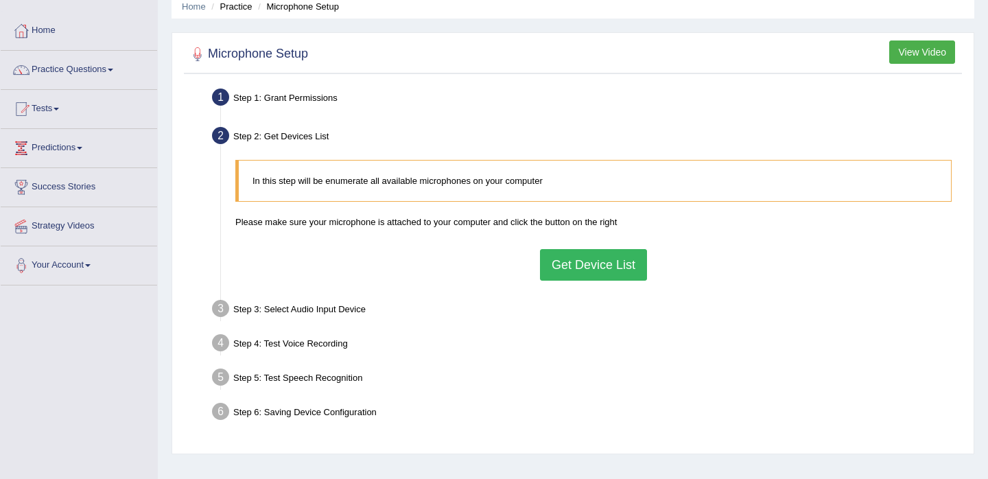
scroll to position [63, 0]
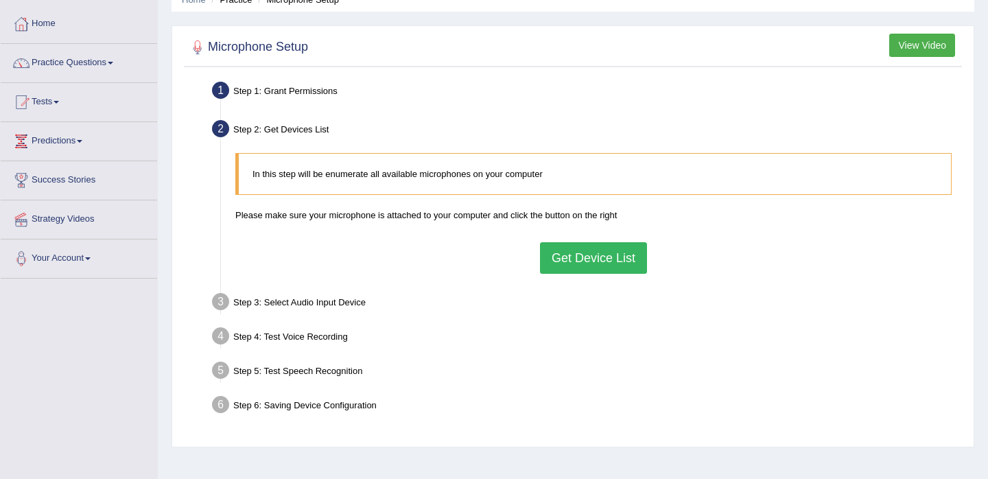
click at [623, 254] on button "Get Device List" at bounding box center [593, 258] width 107 height 32
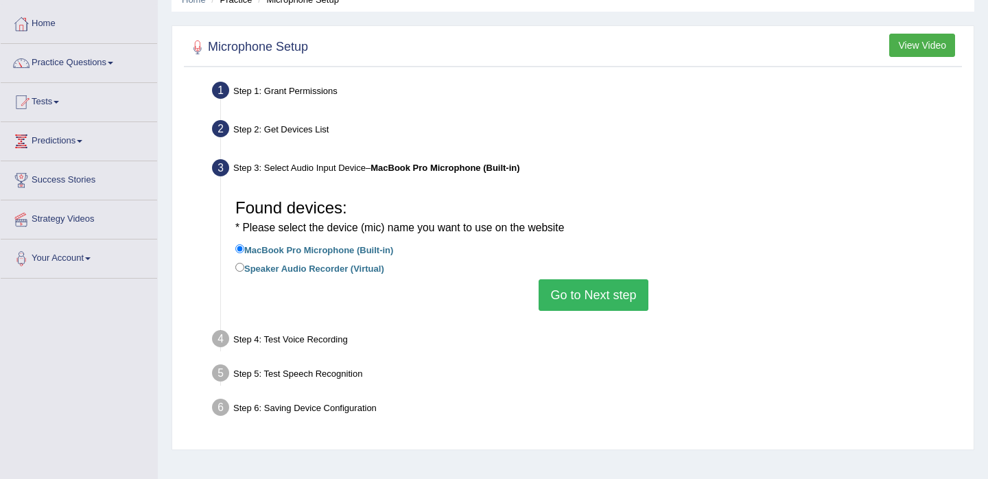
click at [607, 294] on button "Go to Next step" at bounding box center [593, 295] width 109 height 32
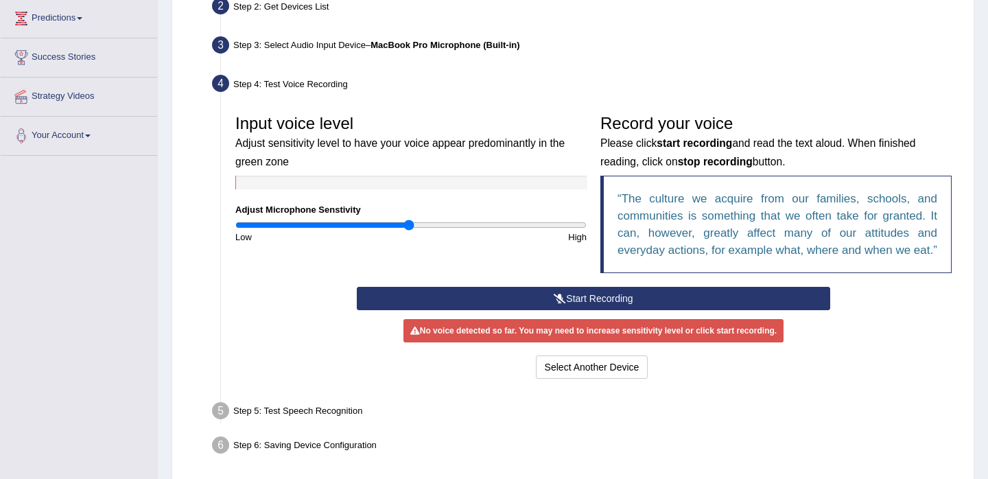
scroll to position [194, 0]
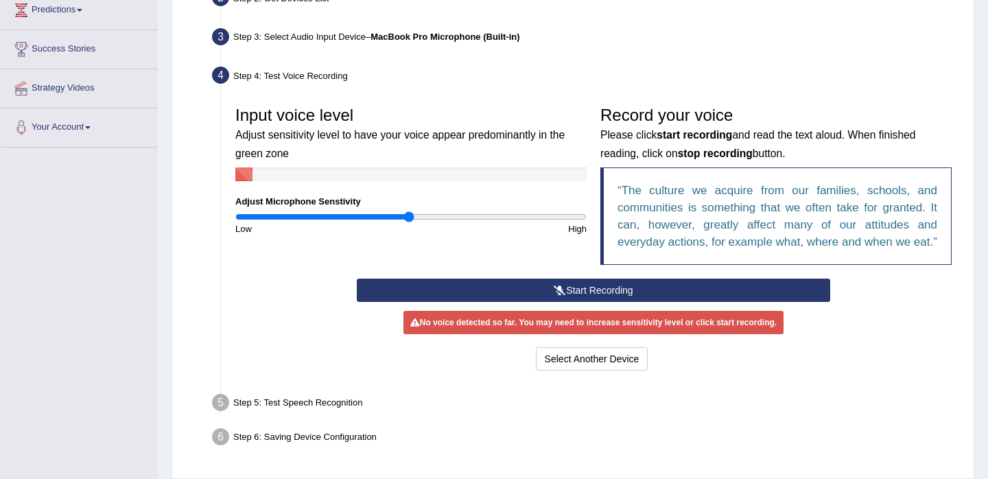
click at [603, 302] on button "Start Recording" at bounding box center [593, 290] width 473 height 23
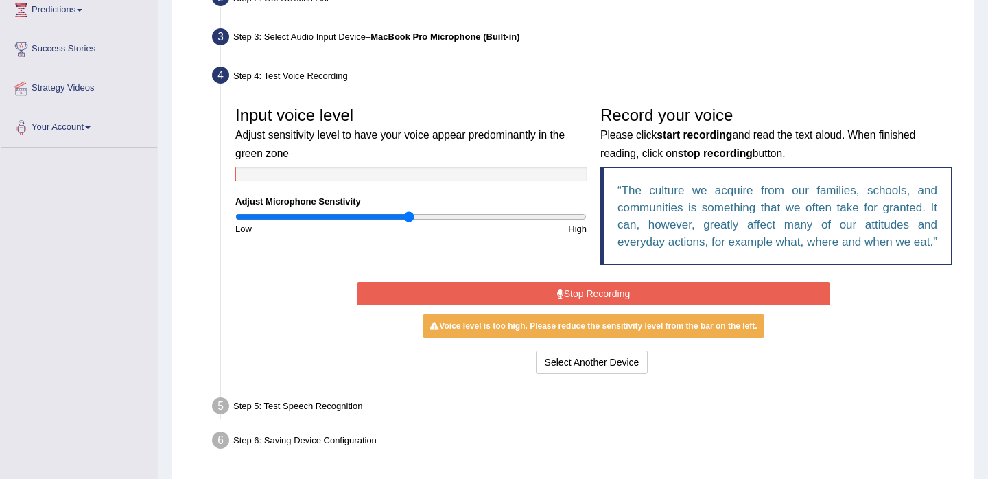
click at [583, 305] on button "Stop Recording" at bounding box center [593, 293] width 473 height 23
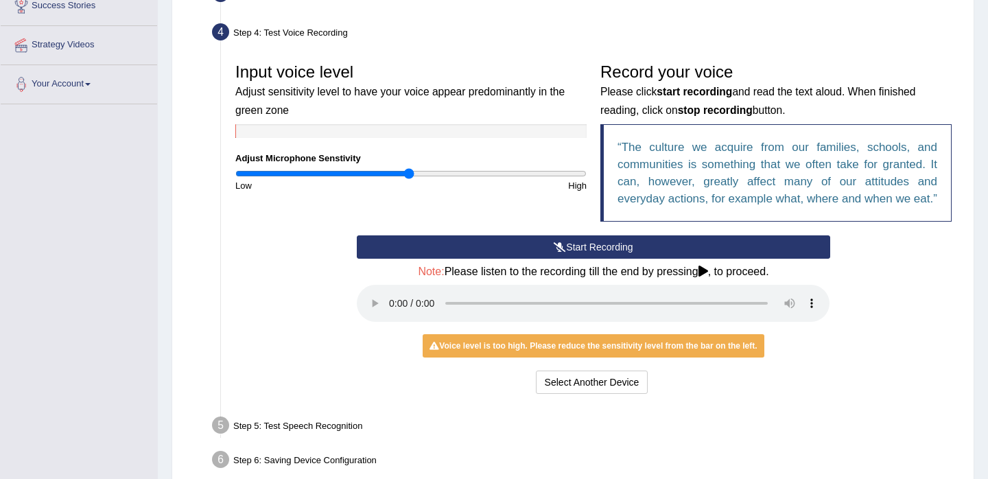
scroll to position [246, 0]
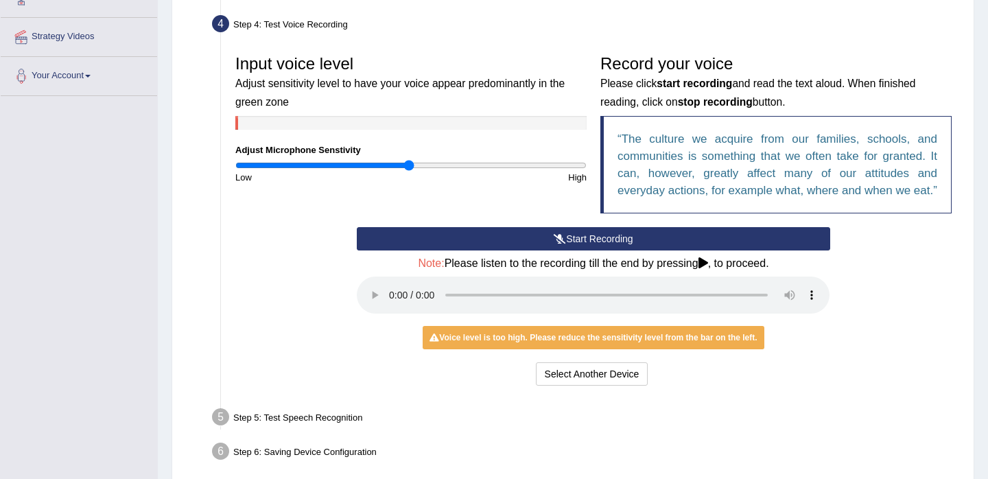
click at [564, 251] on button "Start Recording" at bounding box center [593, 238] width 473 height 23
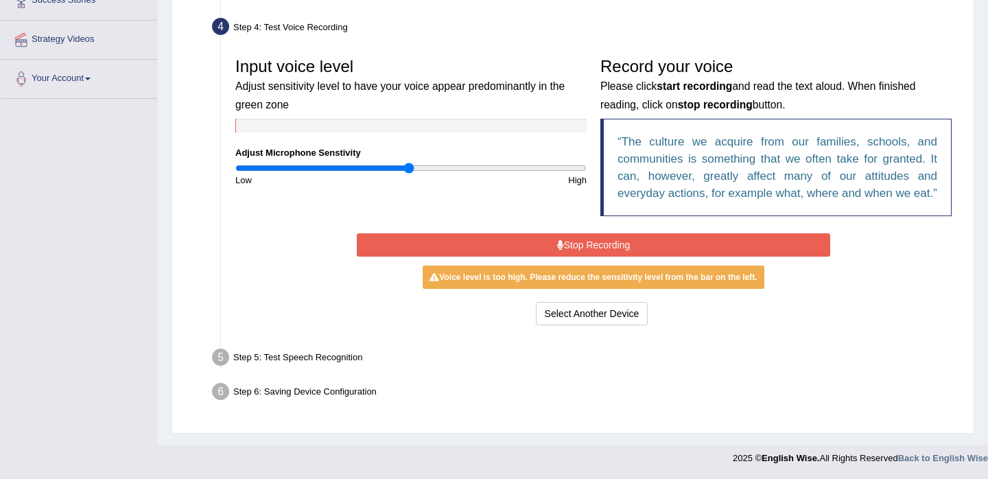
click at [592, 255] on button "Stop Recording" at bounding box center [593, 244] width 473 height 23
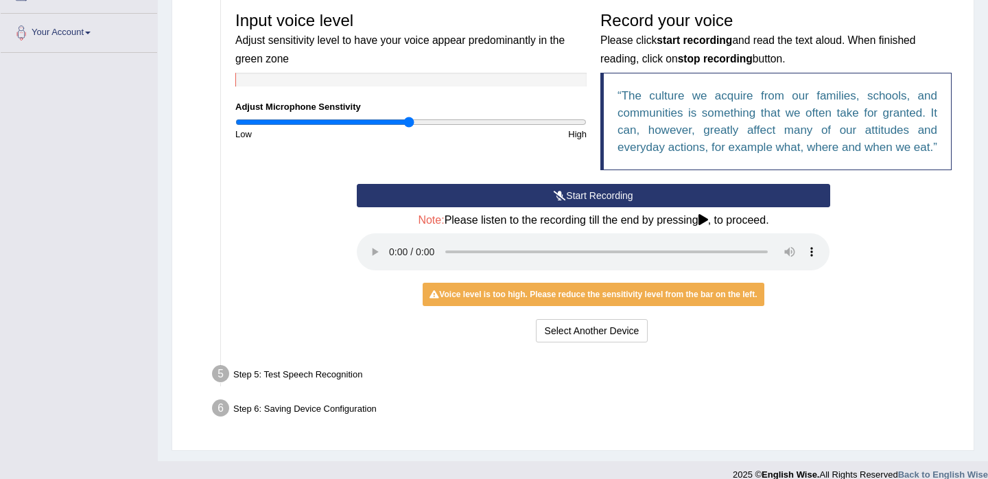
scroll to position [287, 0]
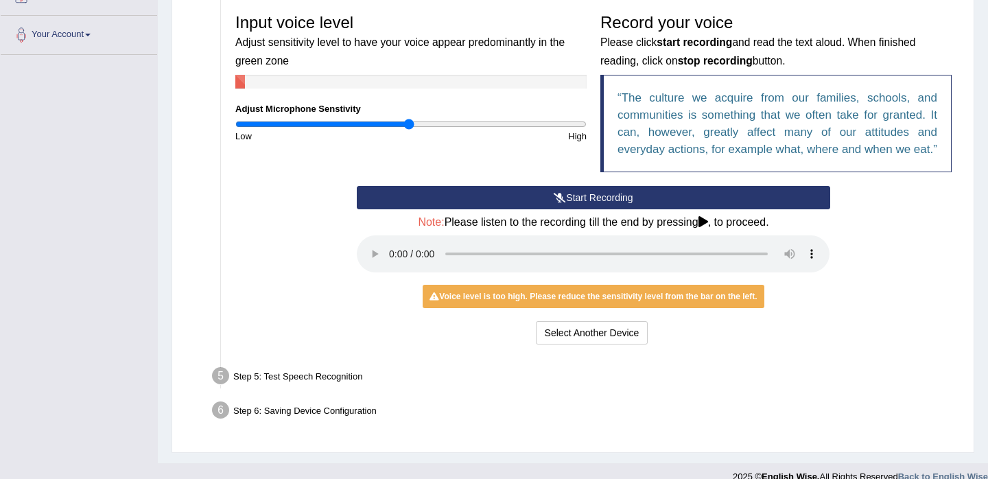
click at [610, 209] on button "Start Recording" at bounding box center [593, 197] width 473 height 23
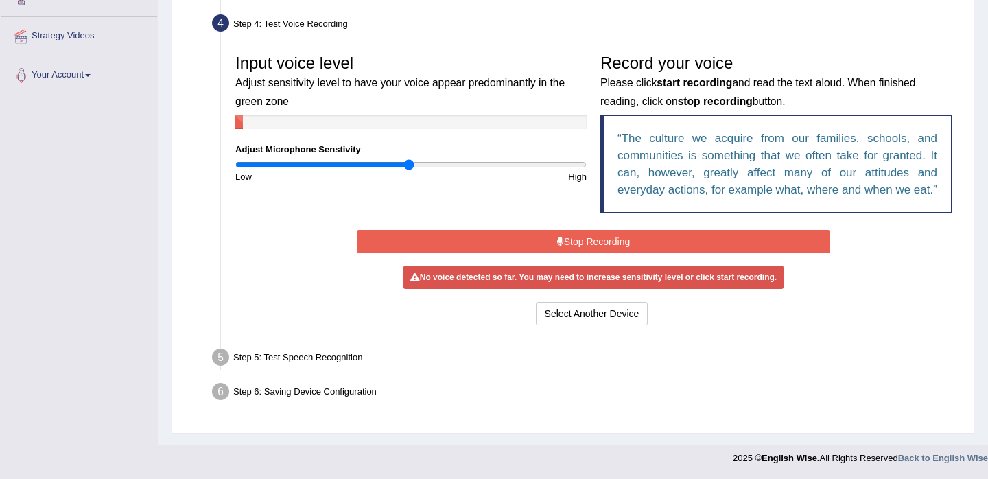
scroll to position [259, 0]
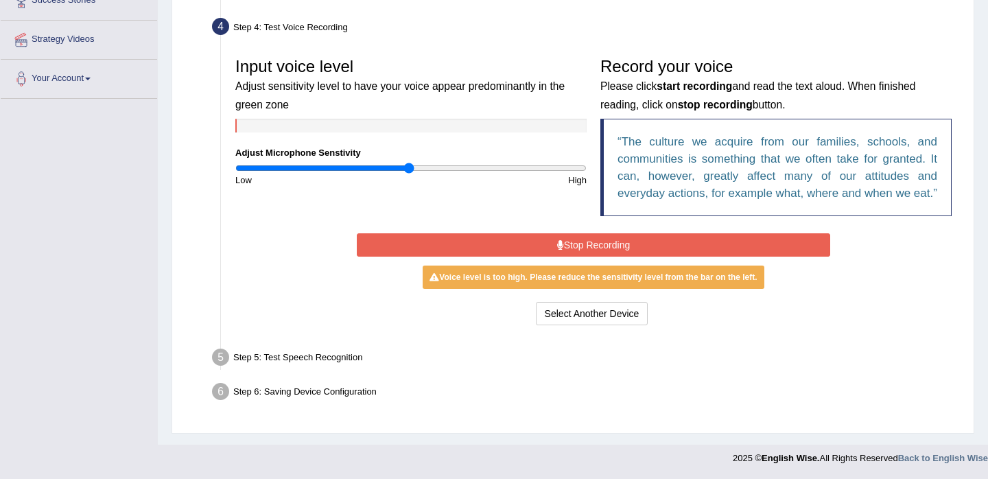
click at [602, 243] on button "Stop Recording" at bounding box center [593, 244] width 473 height 23
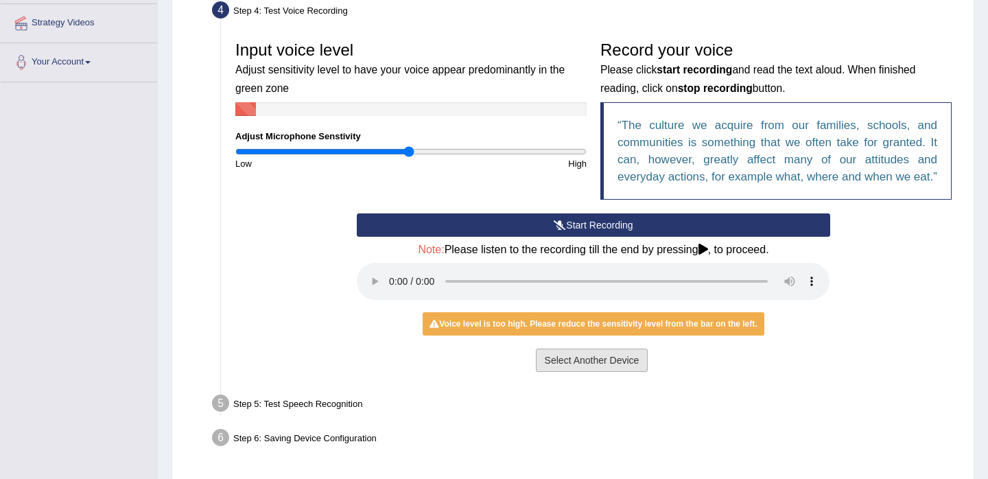
click at [586, 372] on button "Select Another Device" at bounding box center [592, 360] width 113 height 23
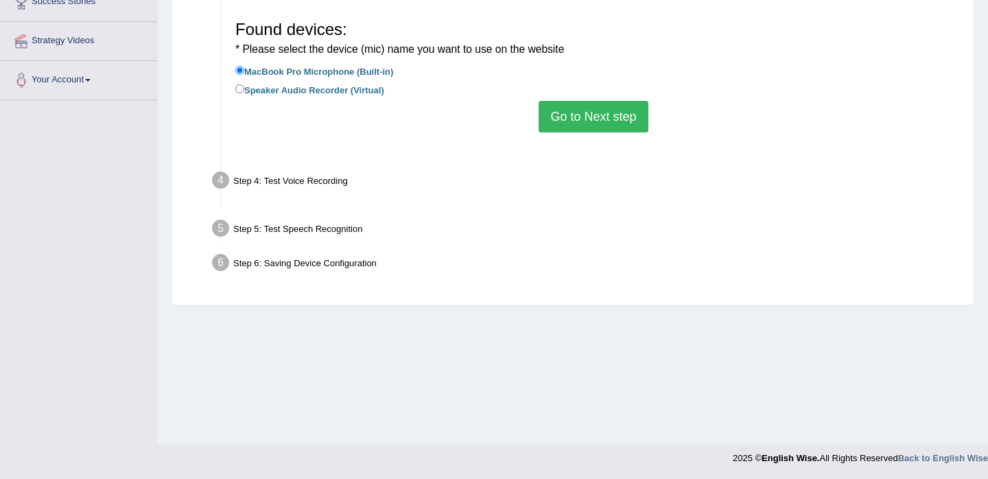
scroll to position [242, 0]
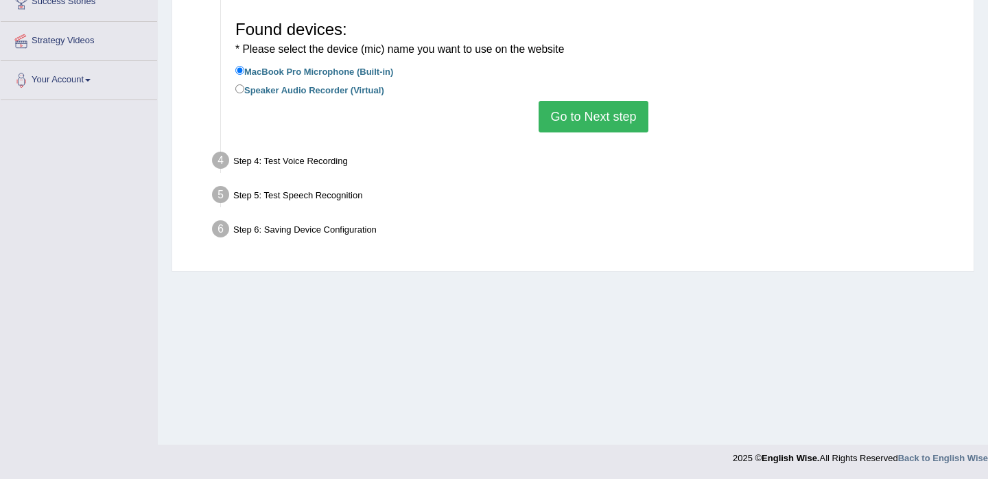
click at [586, 124] on button "Go to Next step" at bounding box center [593, 117] width 109 height 32
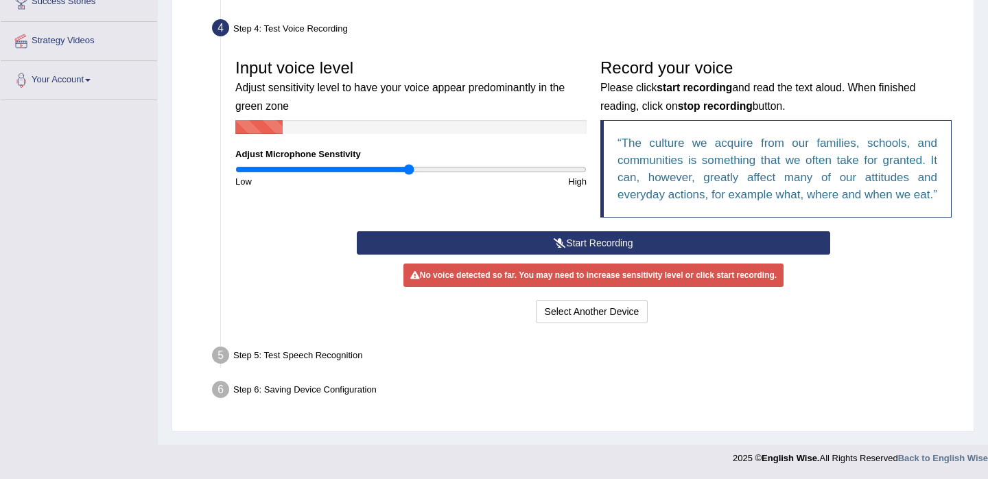
click at [592, 279] on div "Start Recording Stop Recording Note: Please listen to the recording till the en…" at bounding box center [593, 278] width 487 height 95
click at [593, 255] on button "Start Recording" at bounding box center [593, 242] width 473 height 23
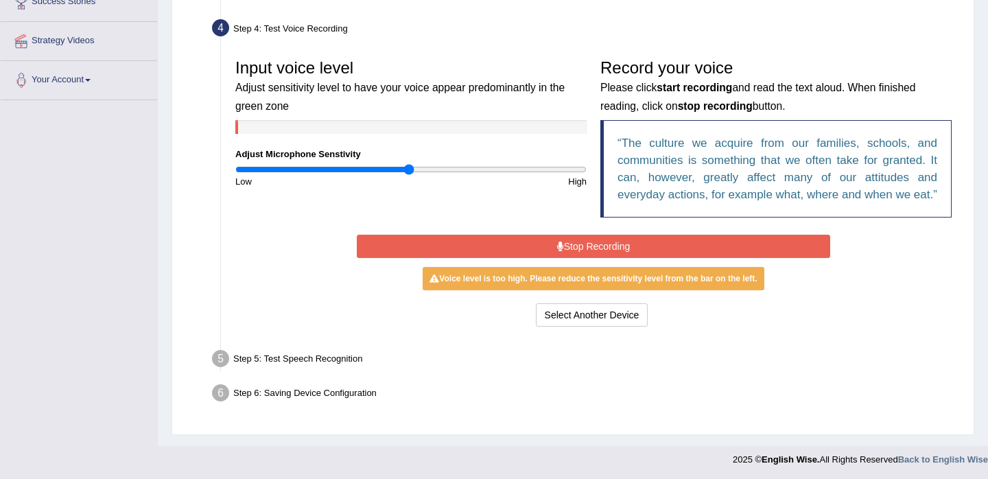
click at [593, 258] on button "Stop Recording" at bounding box center [593, 246] width 473 height 23
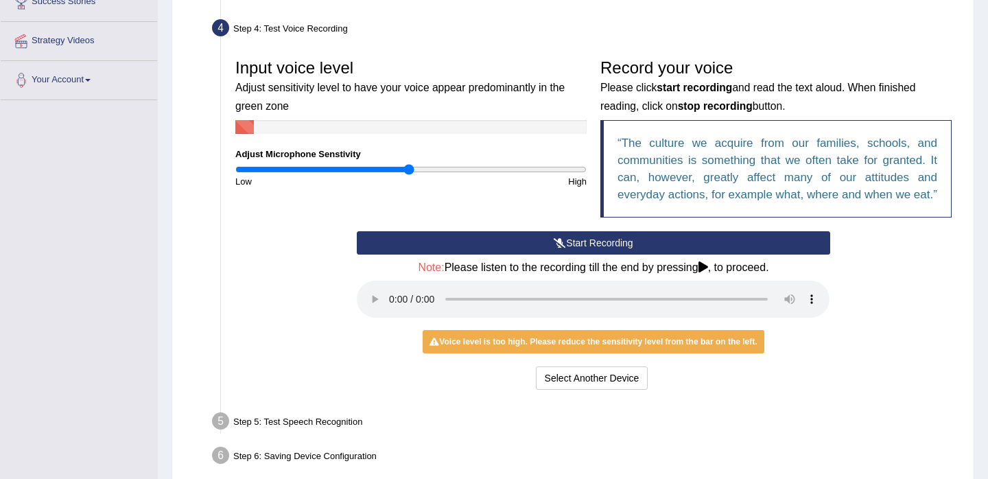
click at [593, 255] on button "Start Recording" at bounding box center [593, 242] width 473 height 23
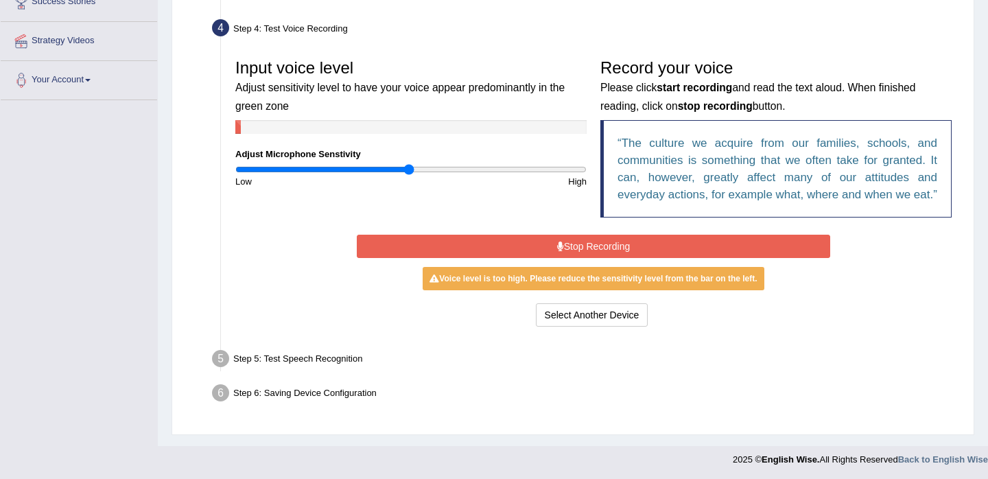
click at [593, 258] on button "Stop Recording" at bounding box center [593, 246] width 473 height 23
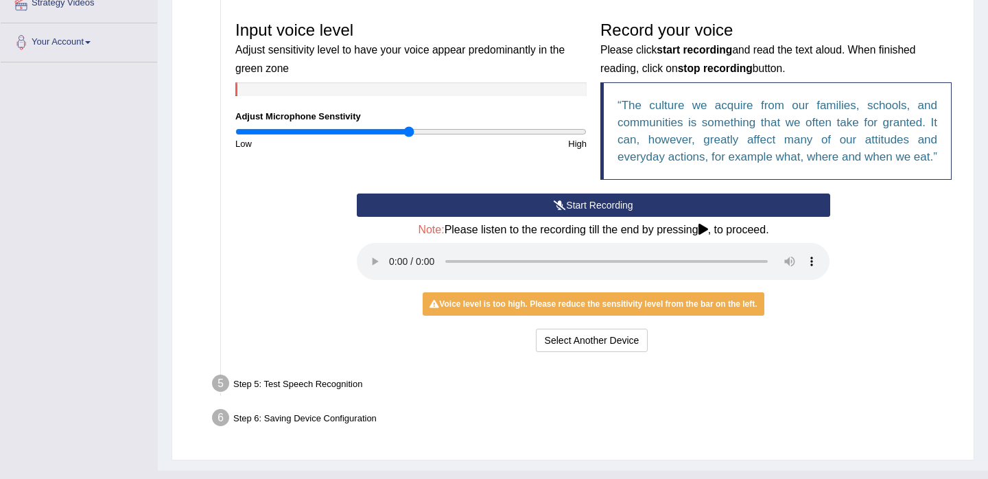
scroll to position [286, 0]
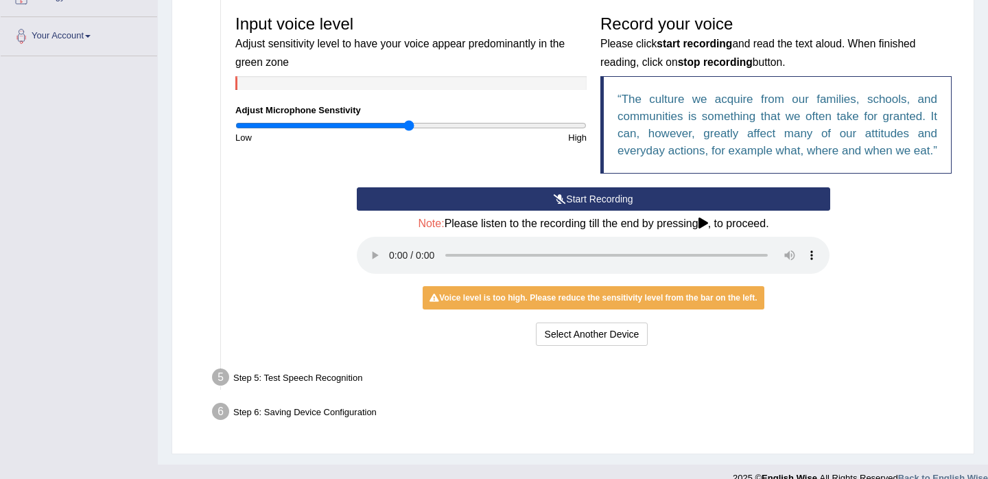
click at [257, 394] on div "Step 5: Test Speech Recognition" at bounding box center [587, 379] width 762 height 30
click at [296, 321] on div "Start Recording Stop Recording Note: Please listen to the recording till the en…" at bounding box center [594, 268] width 730 height 162
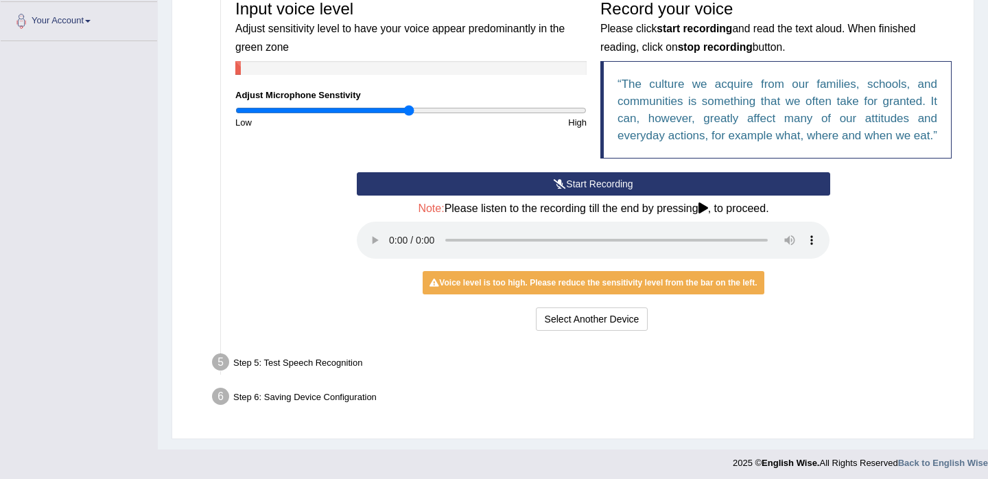
scroll to position [301, 0]
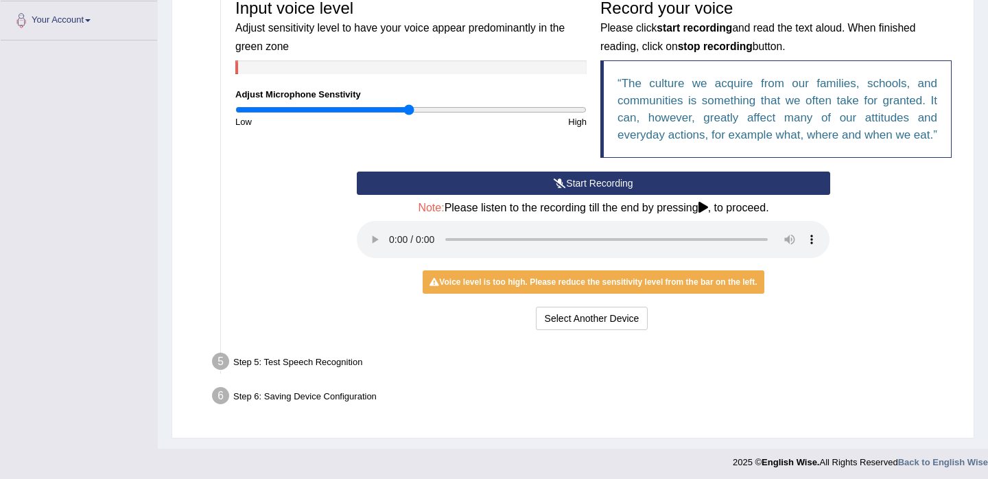
click at [725, 379] on div "Step 5: Test Speech Recognition" at bounding box center [587, 364] width 762 height 30
click at [724, 327] on div "Select Another Device Voice is ok. Go to Next step" at bounding box center [593, 320] width 473 height 27
click at [586, 195] on button "Start Recording" at bounding box center [593, 183] width 473 height 23
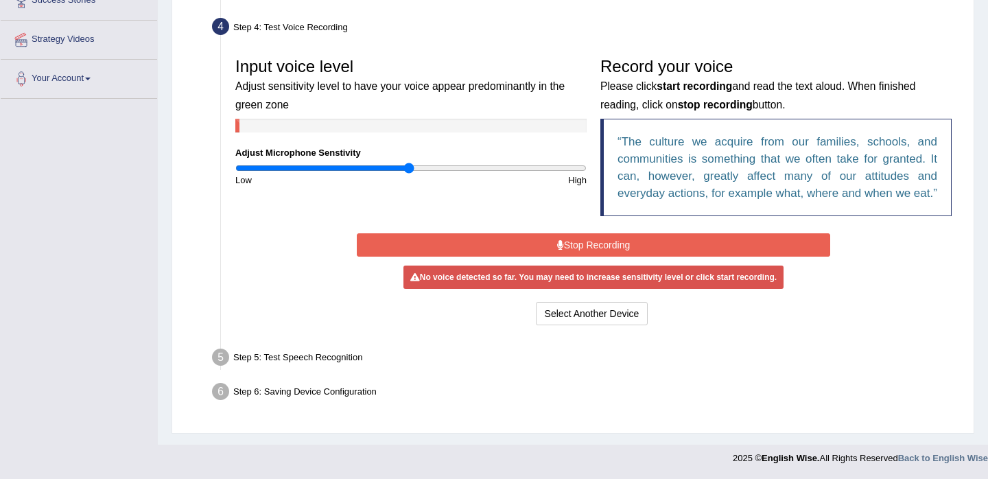
scroll to position [259, 0]
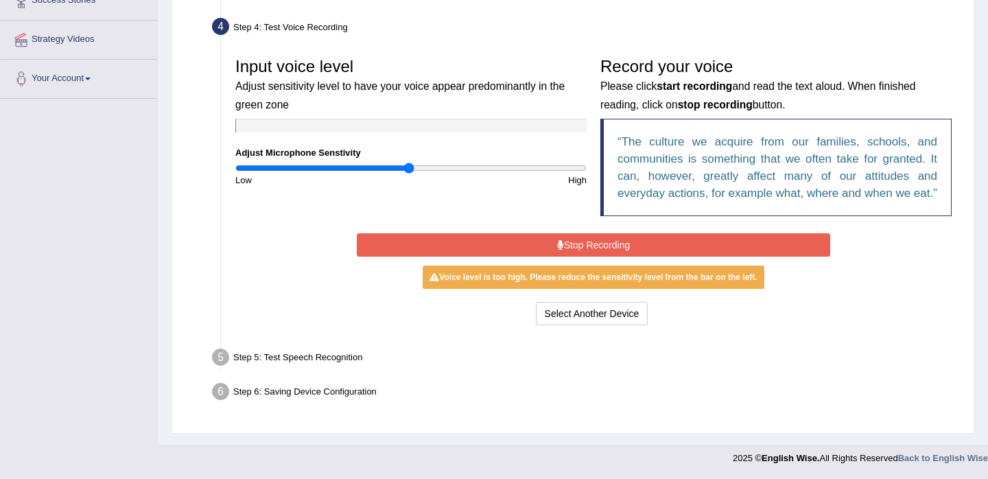
click at [603, 235] on button "Stop Recording" at bounding box center [593, 244] width 473 height 23
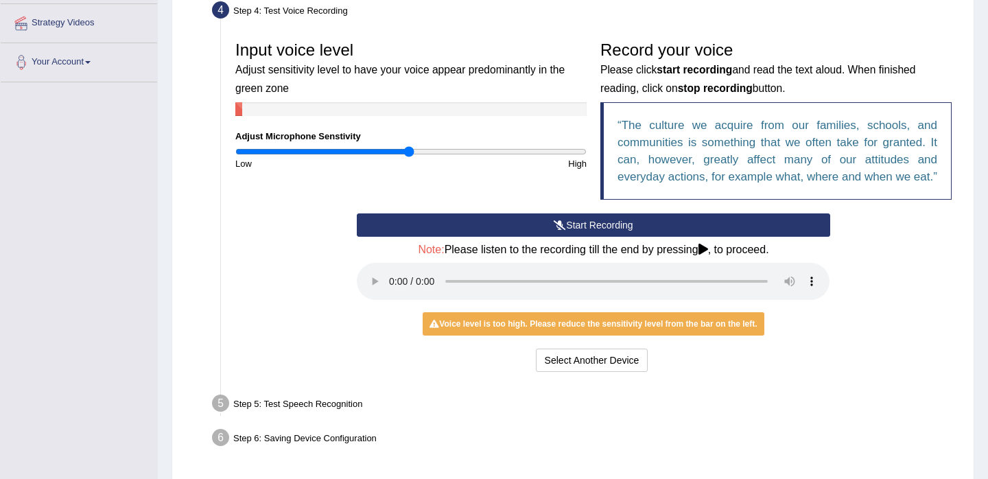
click at [602, 237] on button "Start Recording" at bounding box center [593, 224] width 473 height 23
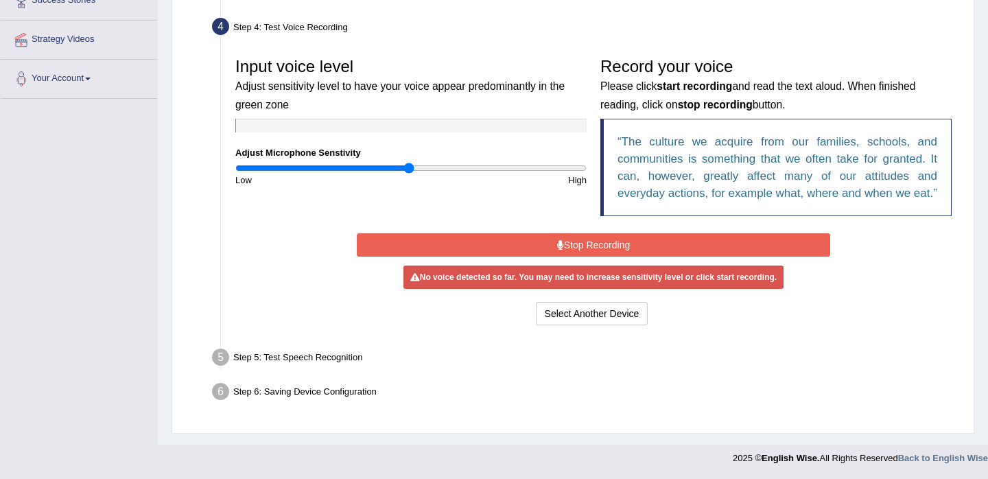
click at [575, 251] on button "Stop Recording" at bounding box center [593, 244] width 473 height 23
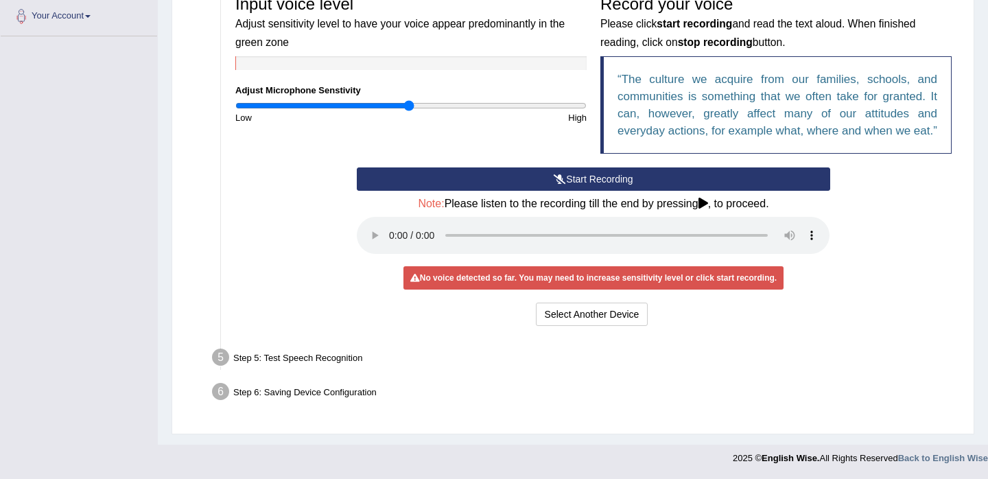
scroll to position [323, 0]
click at [335, 358] on div "Step 5: Test Speech Recognition" at bounding box center [587, 360] width 762 height 30
